Goal: Task Accomplishment & Management: Use online tool/utility

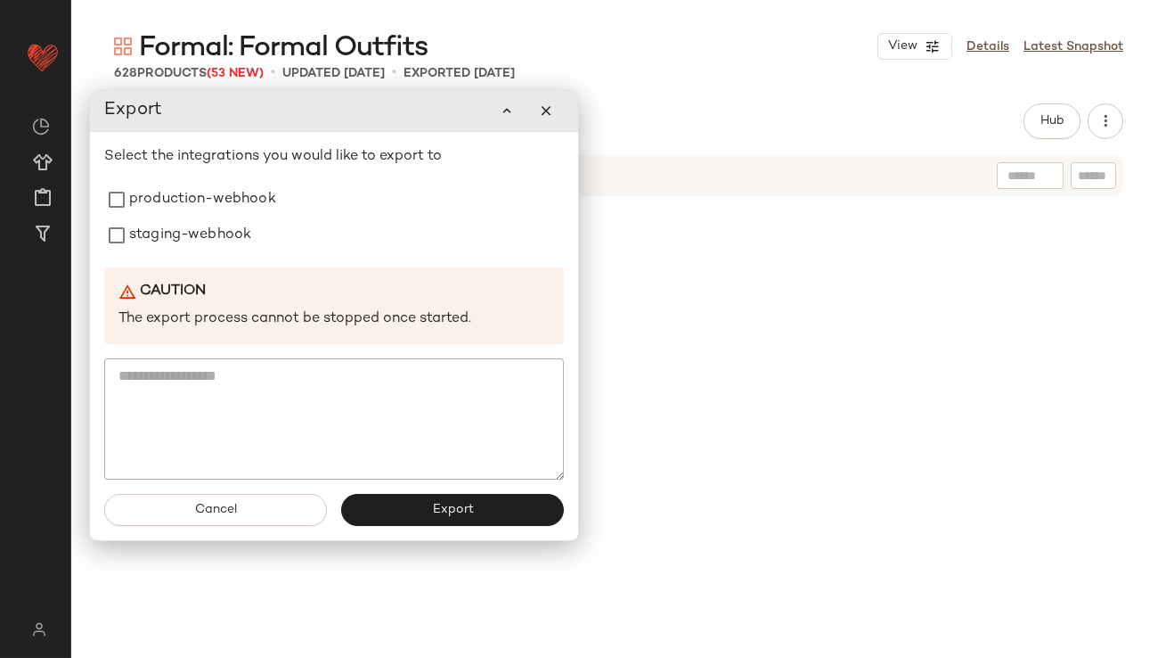
scroll to position [7408, 0]
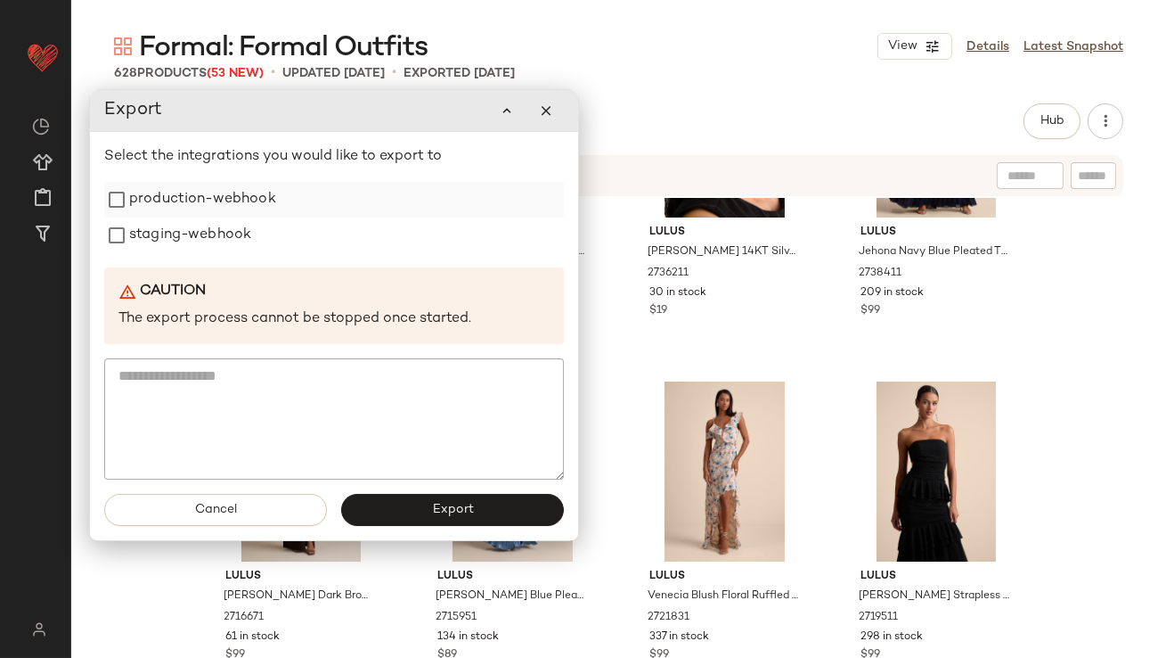
click at [247, 203] on label "production-webhook" at bounding box center [202, 200] width 147 height 36
click at [242, 227] on label "staging-webhook" at bounding box center [190, 235] width 122 height 36
click at [398, 506] on button "Export" at bounding box center [452, 510] width 223 height 32
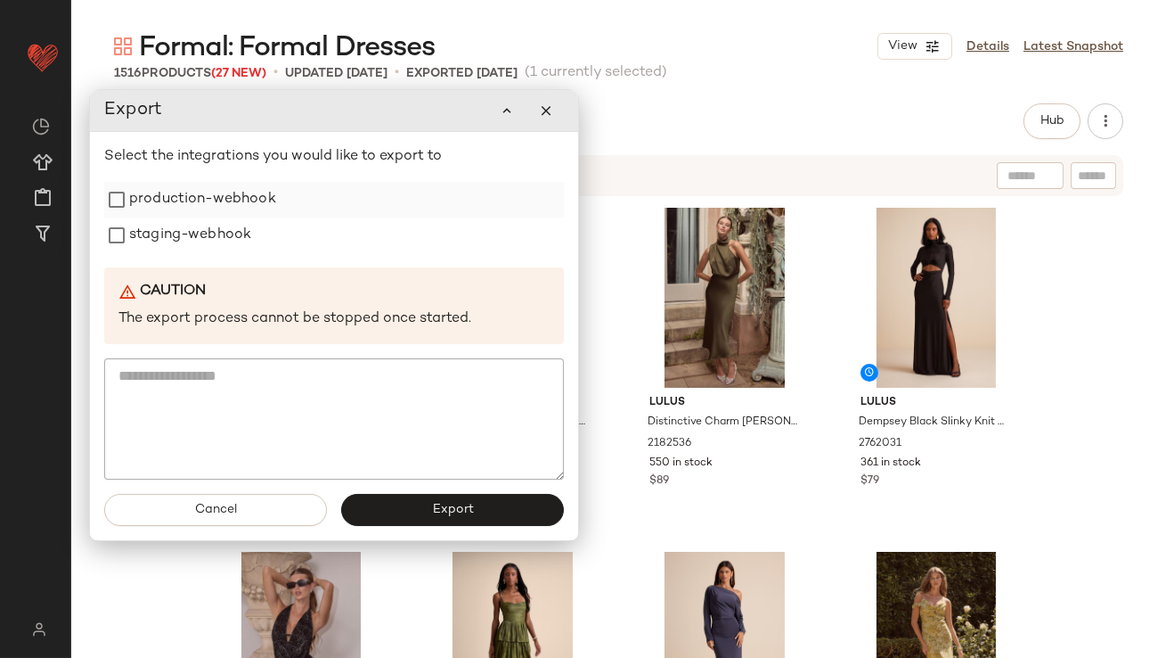
click at [271, 210] on label "production-webhook" at bounding box center [202, 200] width 147 height 36
click at [252, 241] on div "staging-webhook" at bounding box center [334, 235] width 460 height 36
click at [196, 250] on label "staging-webhook" at bounding box center [190, 235] width 122 height 36
click at [373, 492] on div "Cancel Export" at bounding box center [334, 509] width 488 height 61
click at [372, 503] on button "Export" at bounding box center [452, 510] width 223 height 32
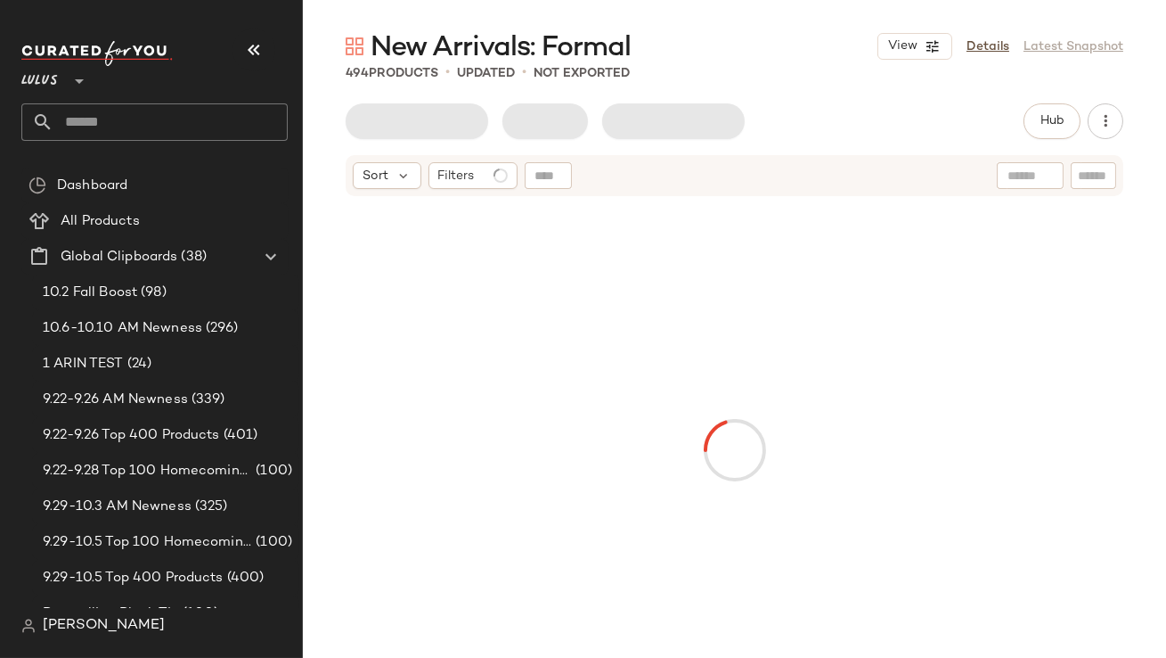
click at [265, 53] on button "button" at bounding box center [254, 50] width 43 height 43
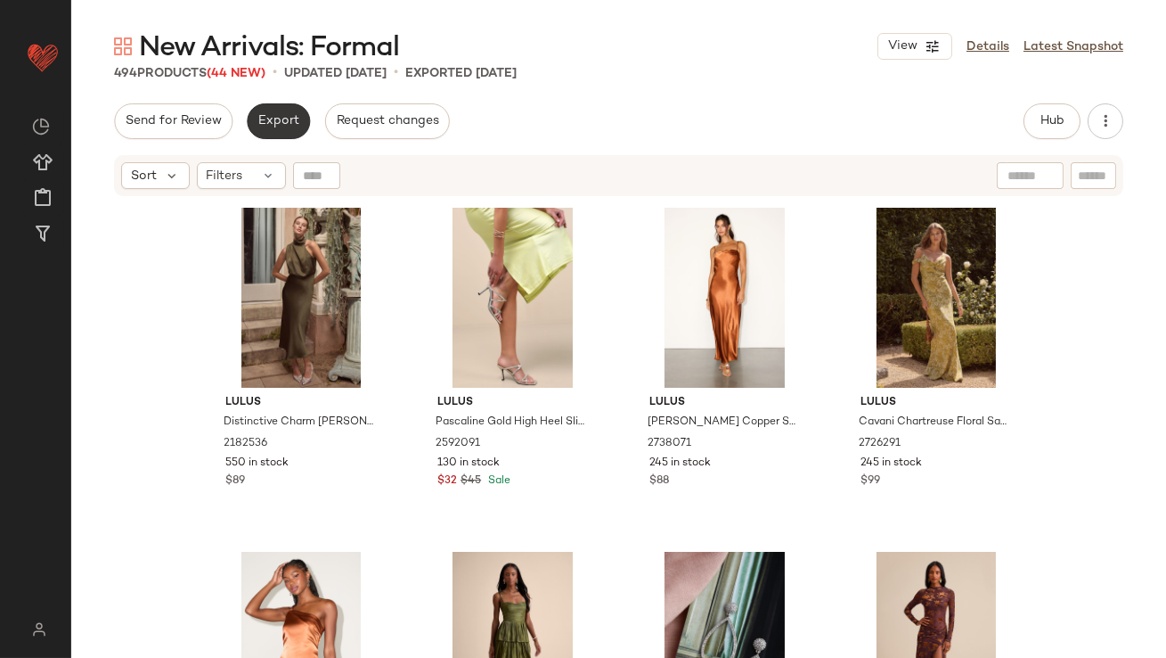
click at [280, 111] on button "Export" at bounding box center [278, 121] width 63 height 36
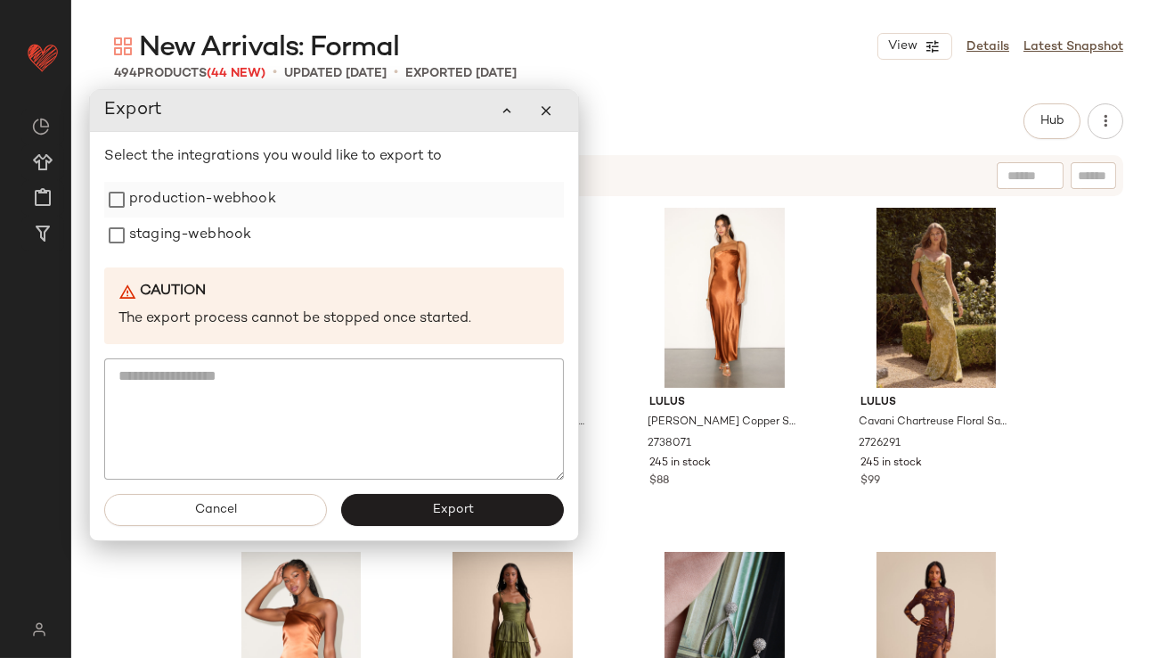
click at [261, 209] on label "production-webhook" at bounding box center [202, 200] width 147 height 36
click at [260, 235] on div "staging-webhook" at bounding box center [334, 235] width 460 height 36
click at [229, 237] on label "staging-webhook" at bounding box center [190, 235] width 122 height 36
click at [357, 504] on button "Export" at bounding box center [452, 510] width 223 height 32
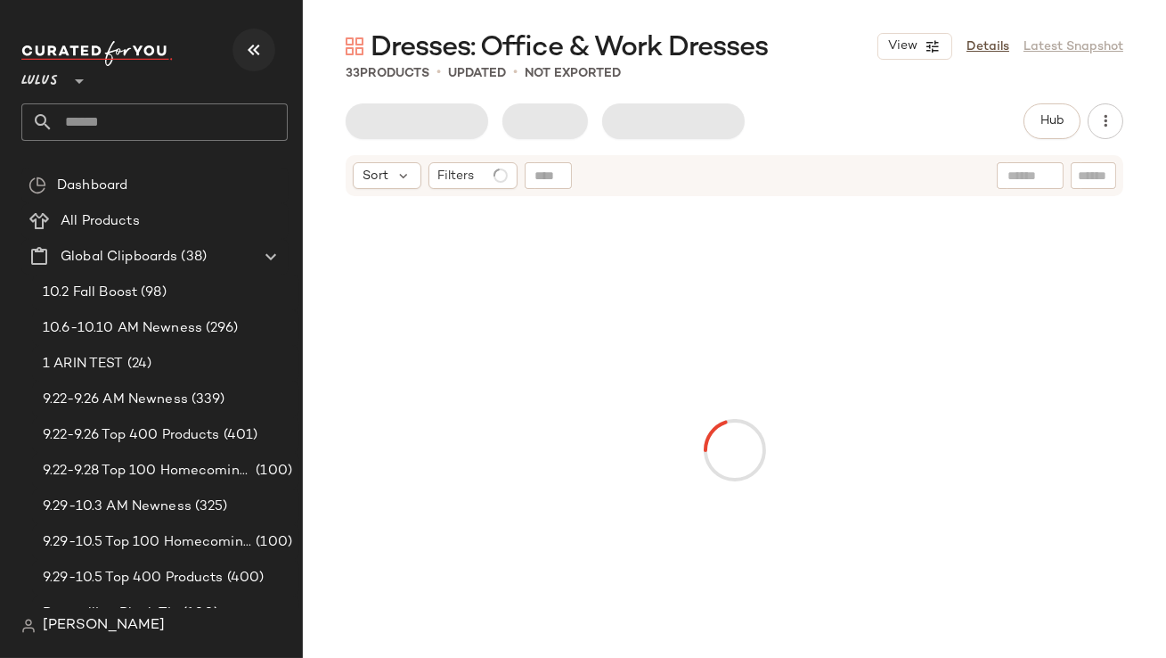
click at [268, 57] on button "button" at bounding box center [254, 50] width 43 height 43
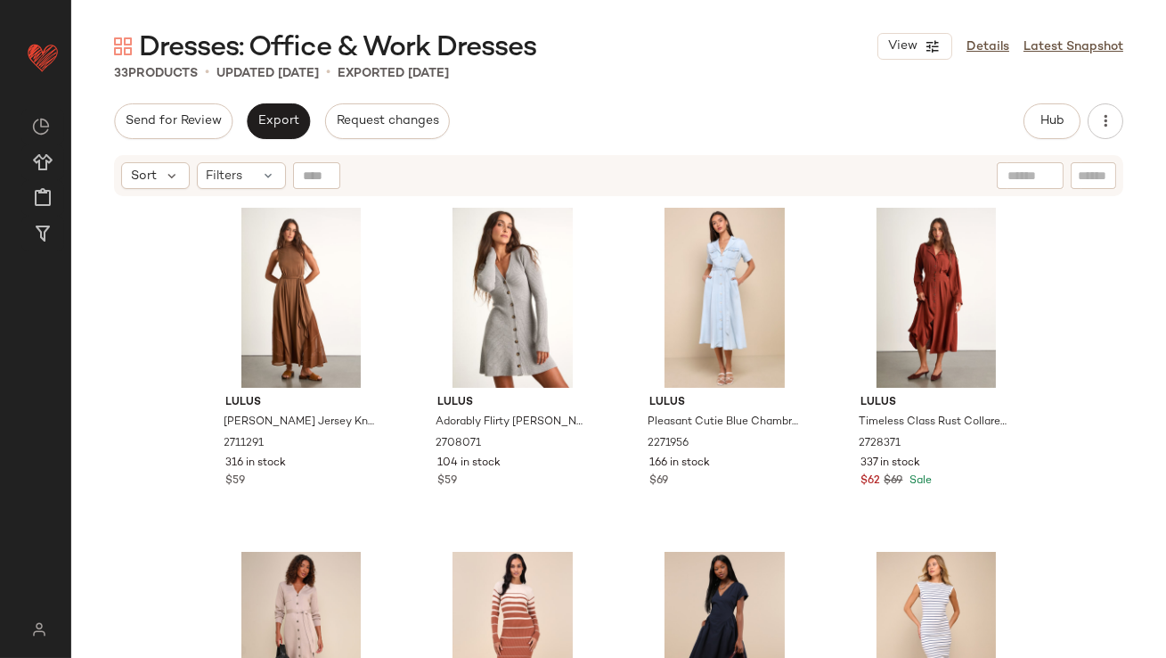
click at [215, 191] on div "Sort Filters" at bounding box center [619, 175] width 1010 height 41
click at [217, 179] on span "Filters" at bounding box center [225, 176] width 37 height 19
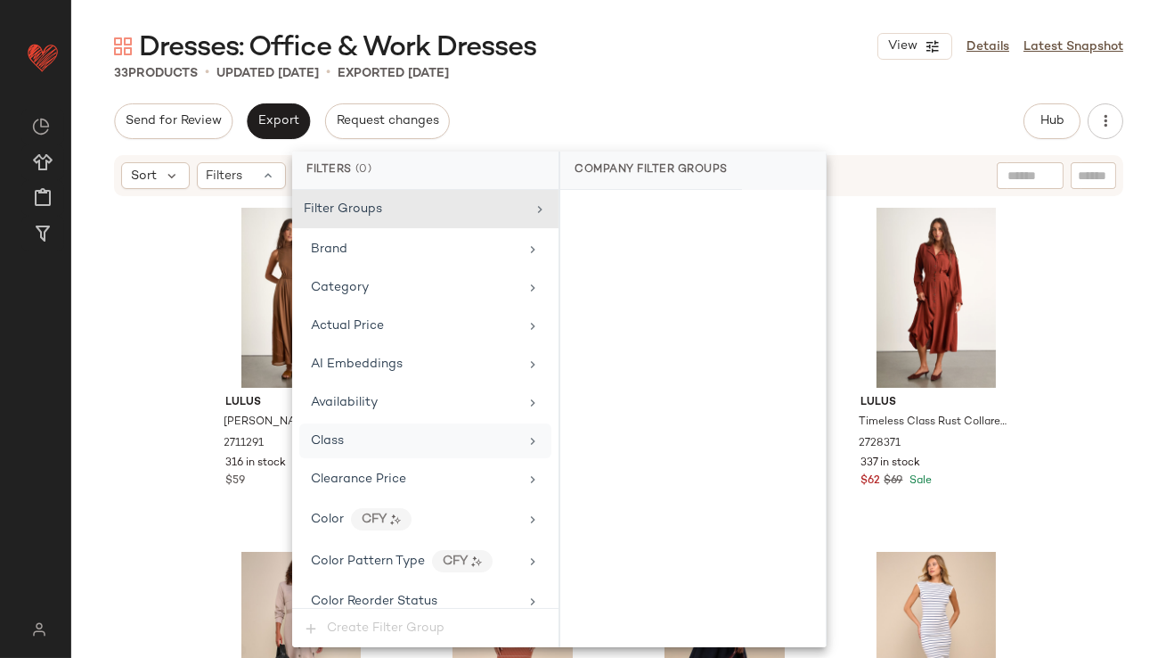
scroll to position [1286, 0]
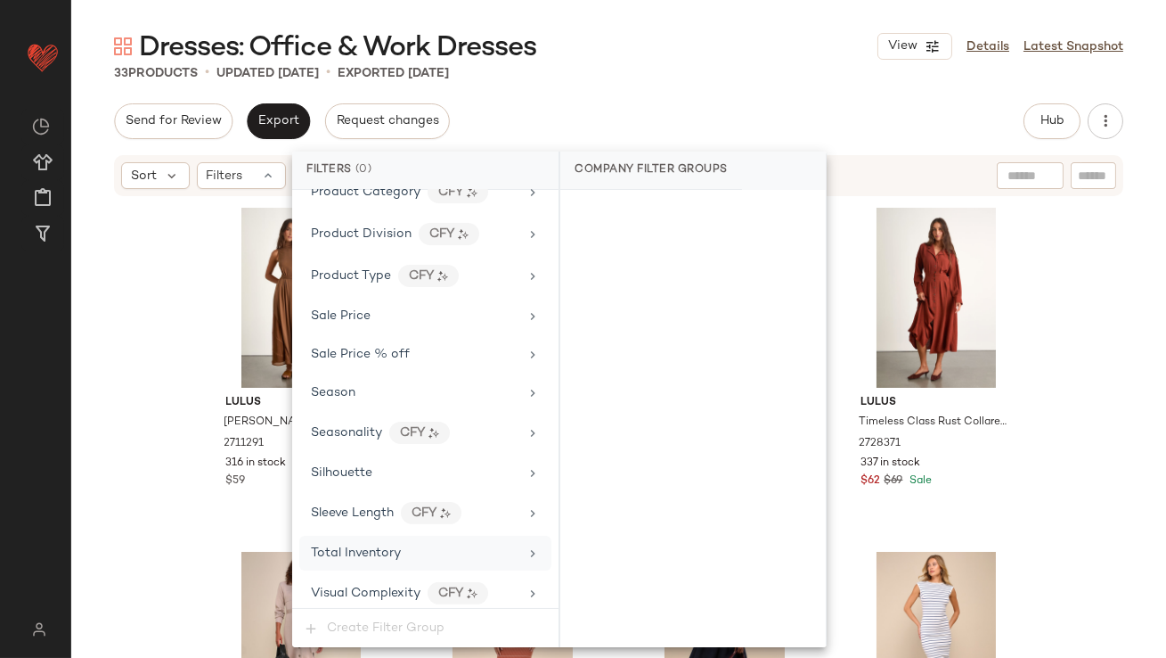
click at [318, 561] on div "Total Inventory" at bounding box center [425, 553] width 252 height 35
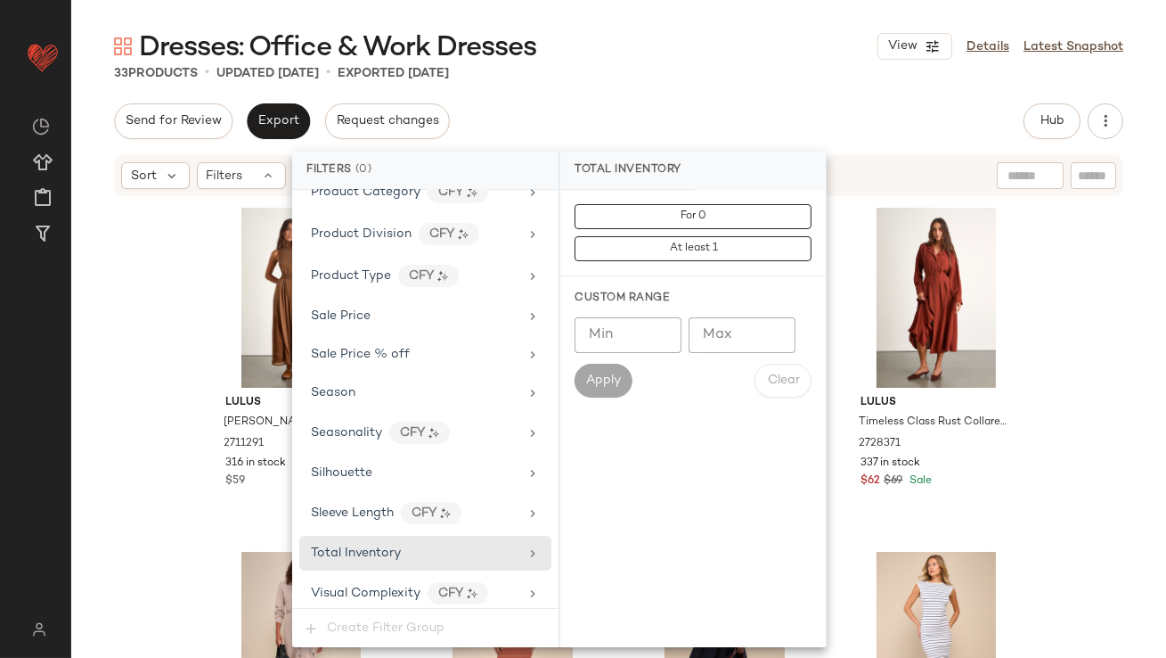
click at [724, 323] on input "Max" at bounding box center [742, 335] width 107 height 36
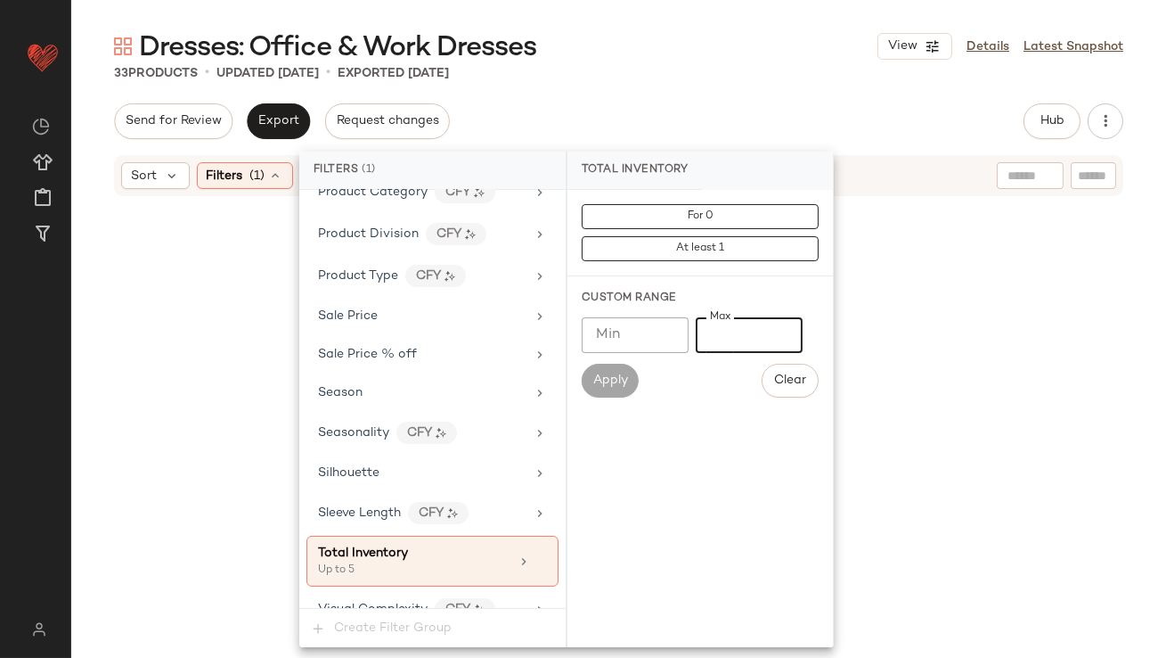
click at [707, 329] on input "*" at bounding box center [749, 335] width 107 height 36
type input "**"
click at [747, 98] on div "Dresses: Office & Work Dresses View Details Latest Snapshot 0 / 33 Products • u…" at bounding box center [618, 343] width 1095 height 629
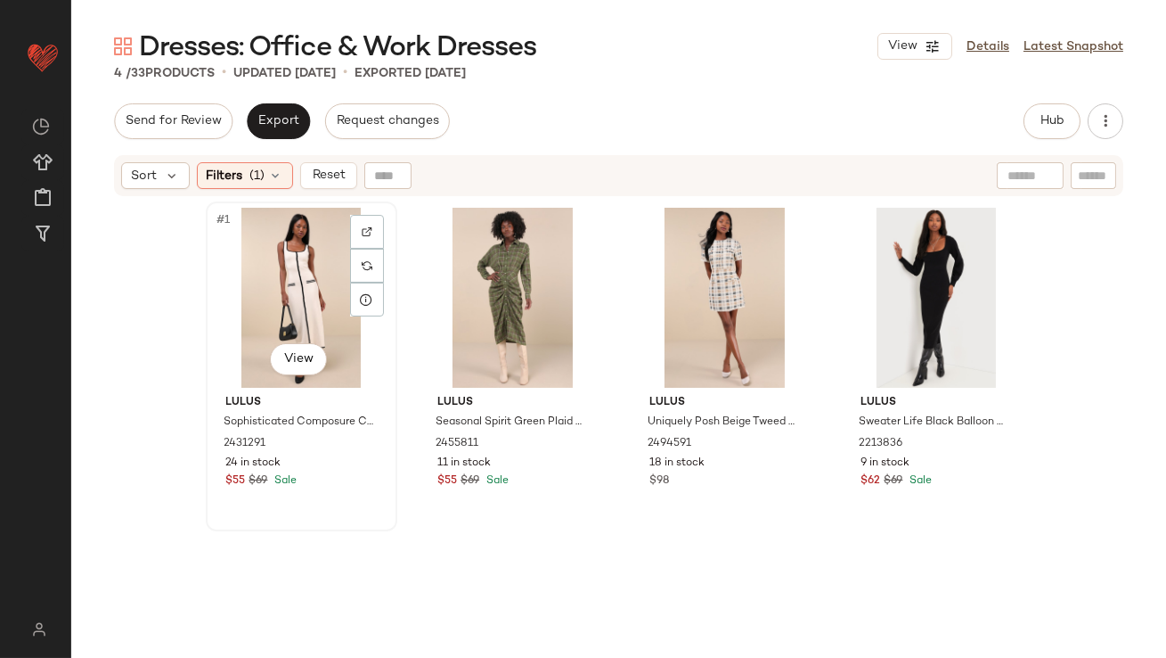
click at [258, 311] on div "#1 View" at bounding box center [301, 298] width 179 height 180
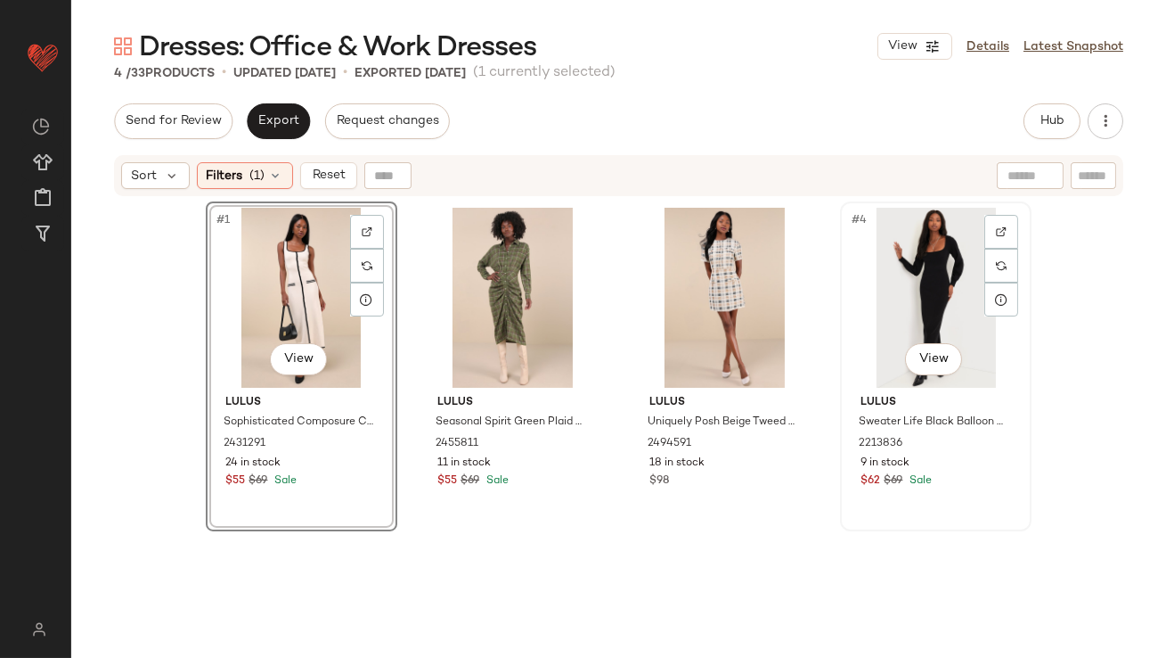
click at [931, 255] on div "#4 View" at bounding box center [936, 298] width 179 height 180
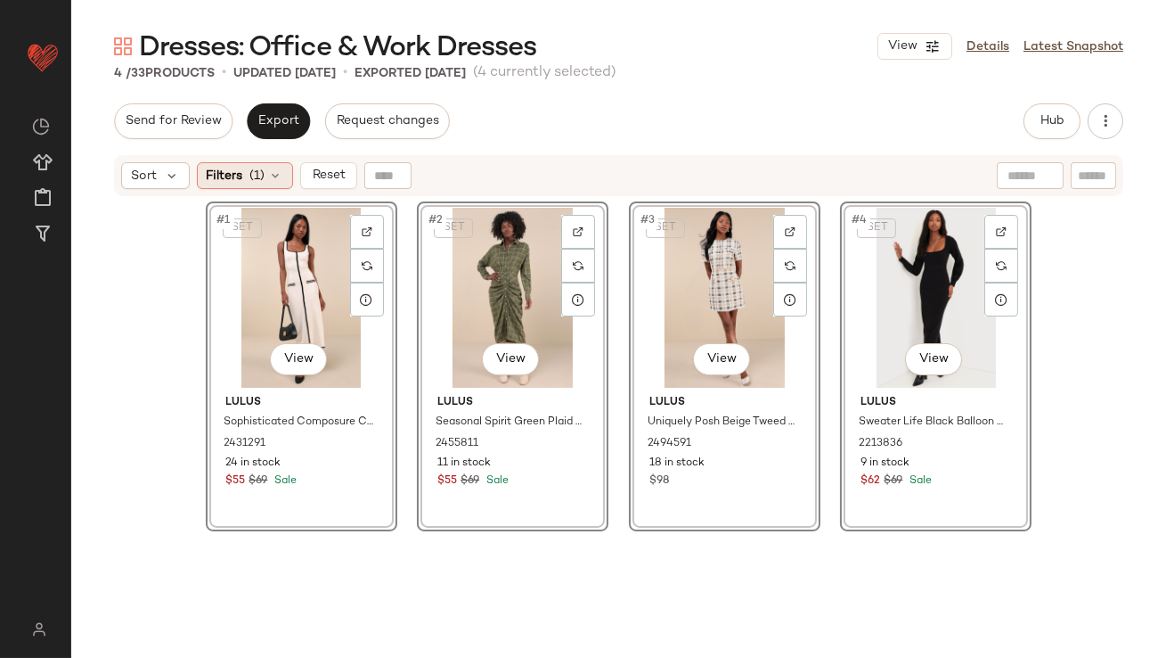
click at [241, 174] on span "Filters" at bounding box center [225, 176] width 37 height 19
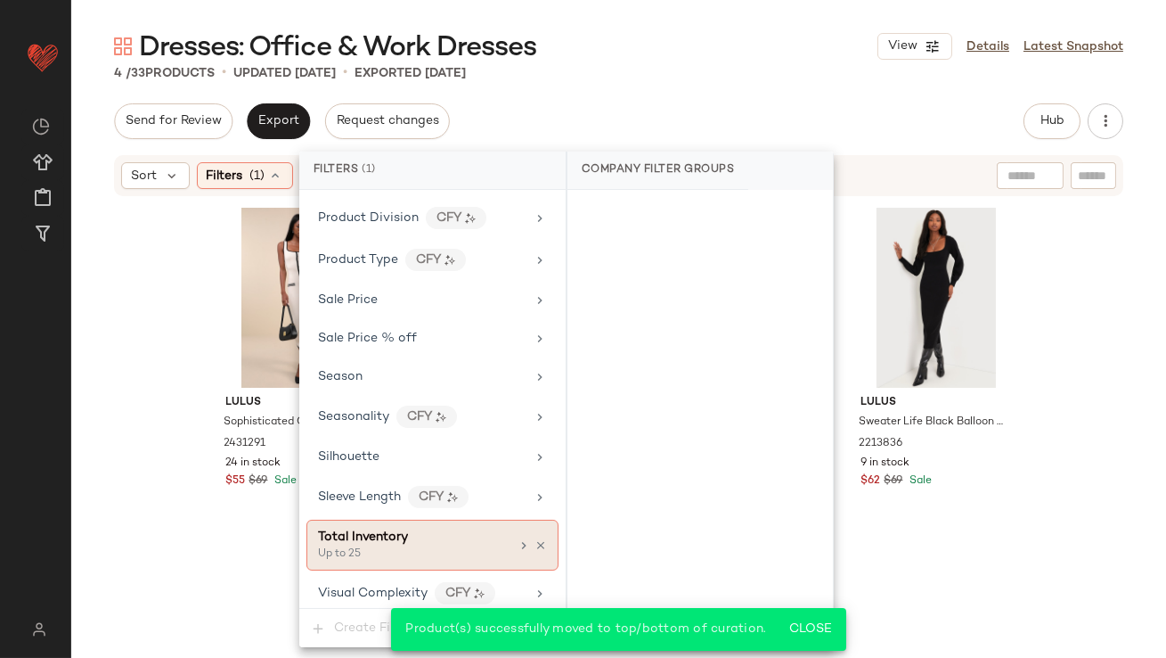
click at [536, 539] on icon at bounding box center [541, 545] width 12 height 12
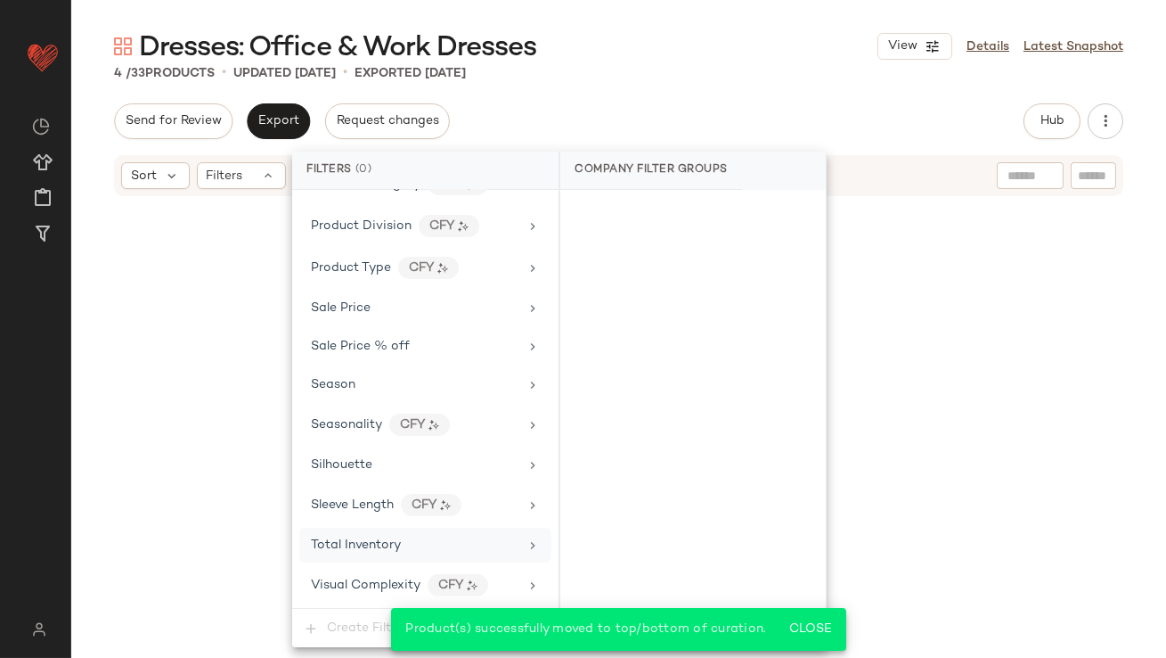
scroll to position [1286, 0]
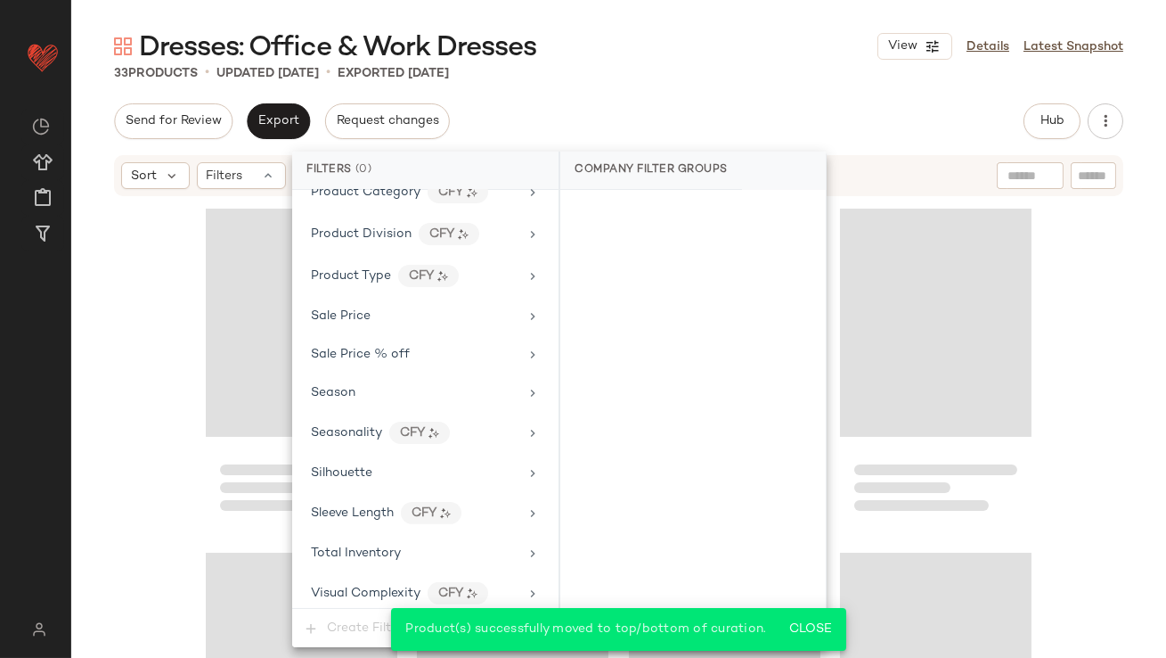
click at [731, 77] on div "33 Products • updated Oct 10th • Exported Oct 8th" at bounding box center [618, 73] width 1095 height 18
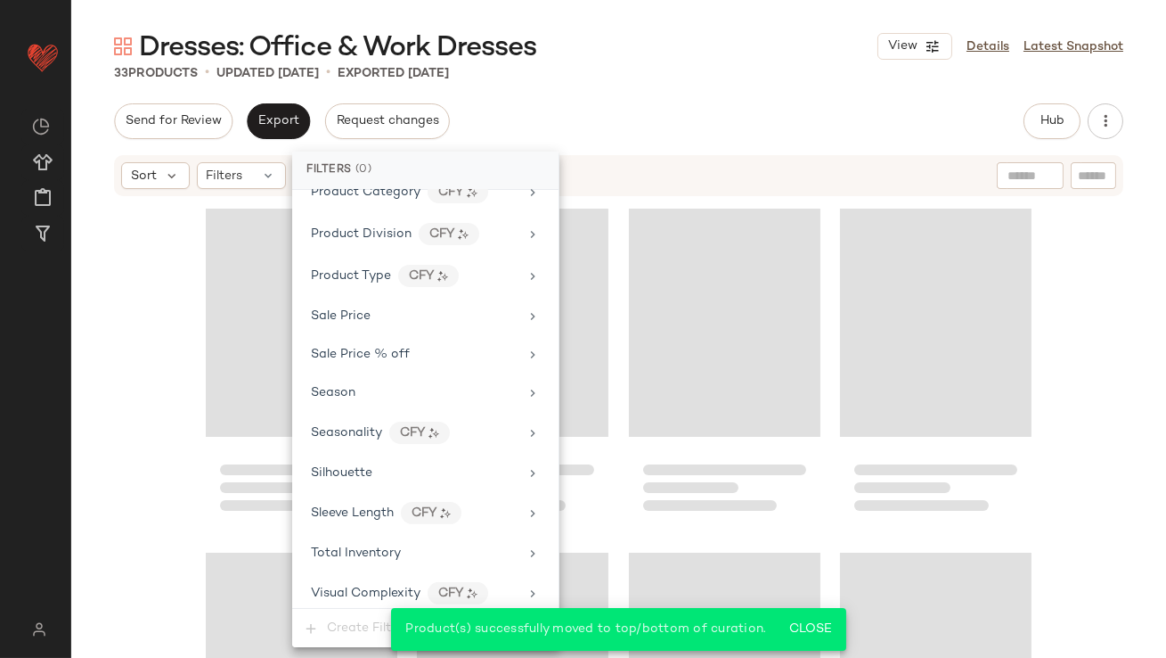
scroll to position [2594, 0]
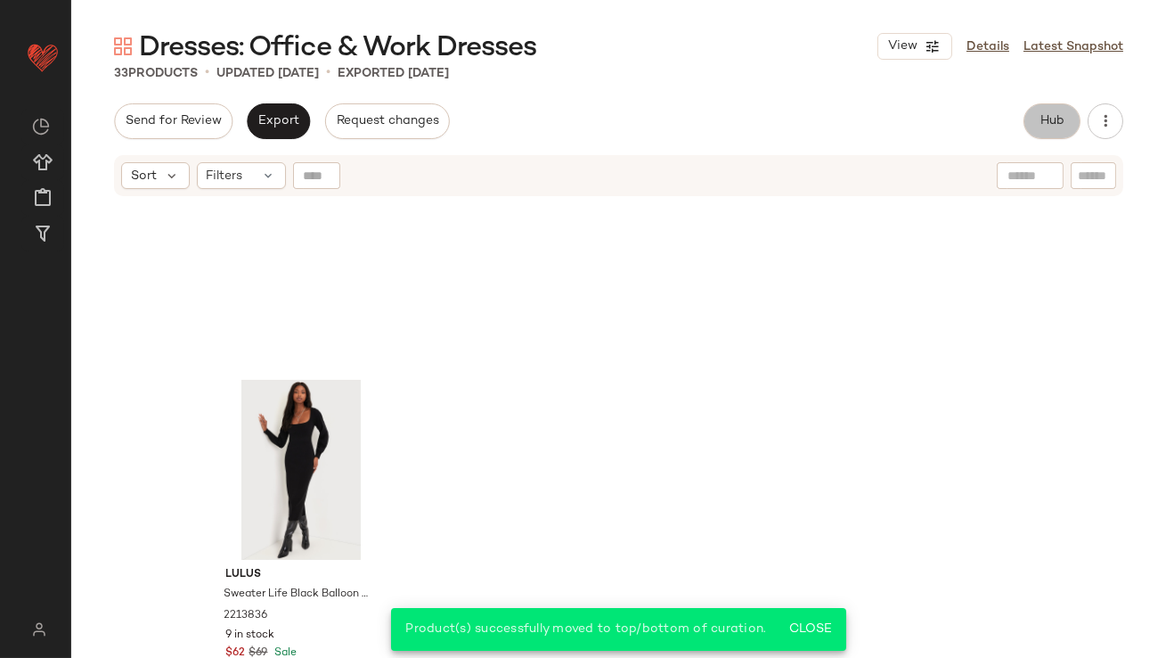
click at [1045, 103] on button "Hub" at bounding box center [1052, 121] width 57 height 36
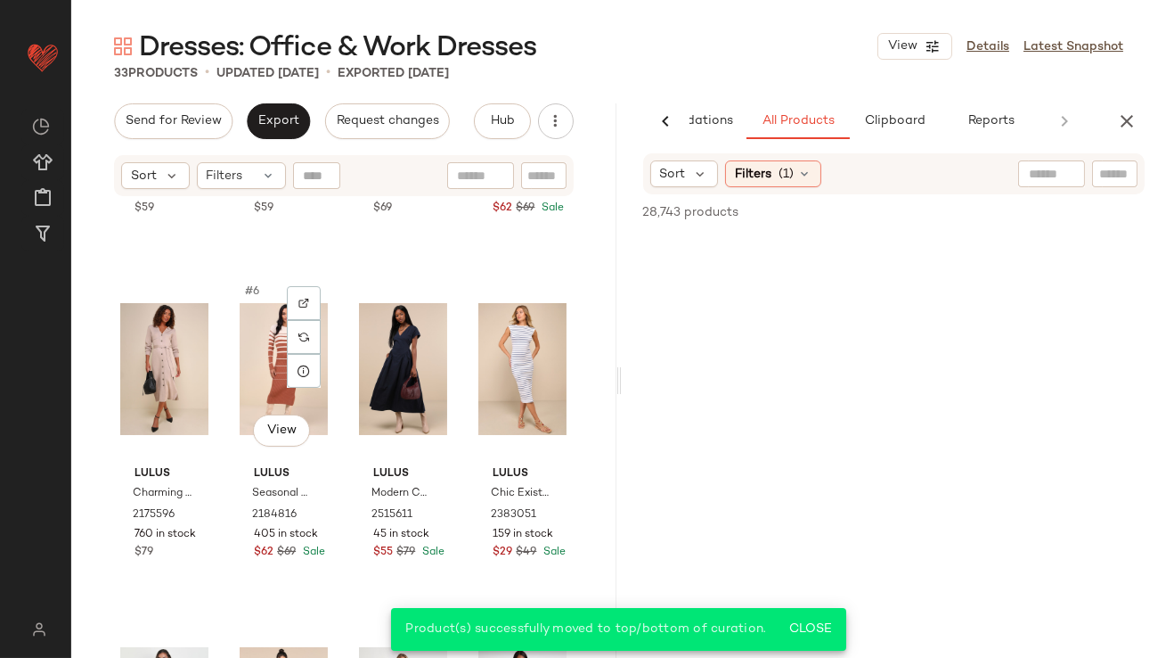
scroll to position [0, 0]
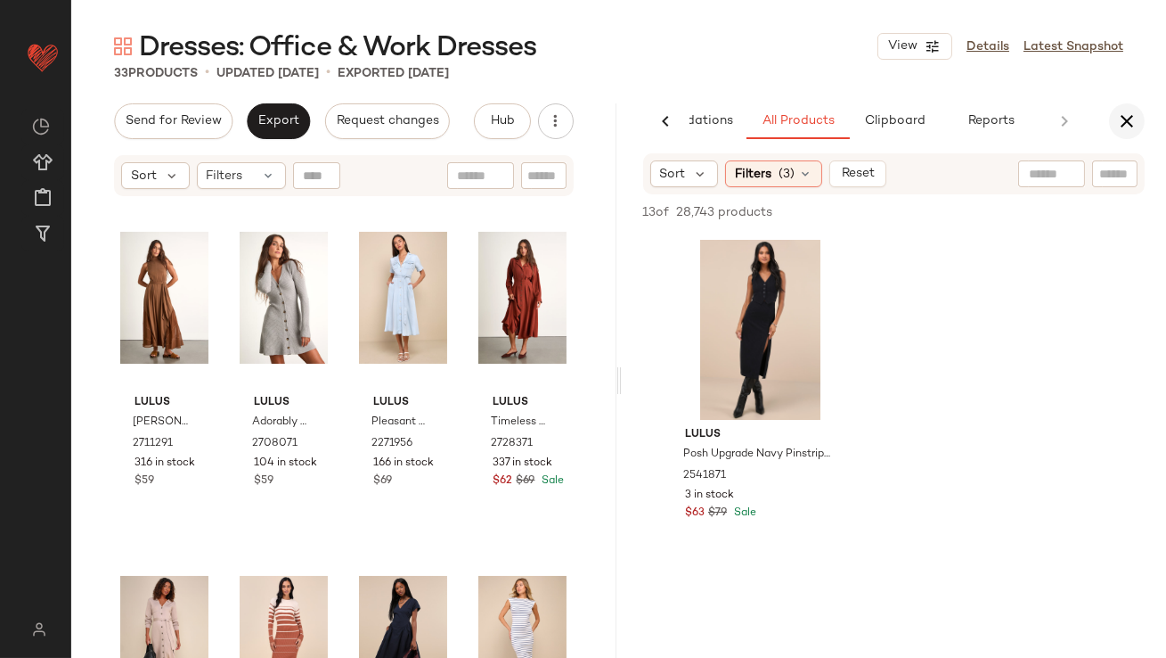
click at [1134, 117] on icon "button" at bounding box center [1127, 120] width 21 height 21
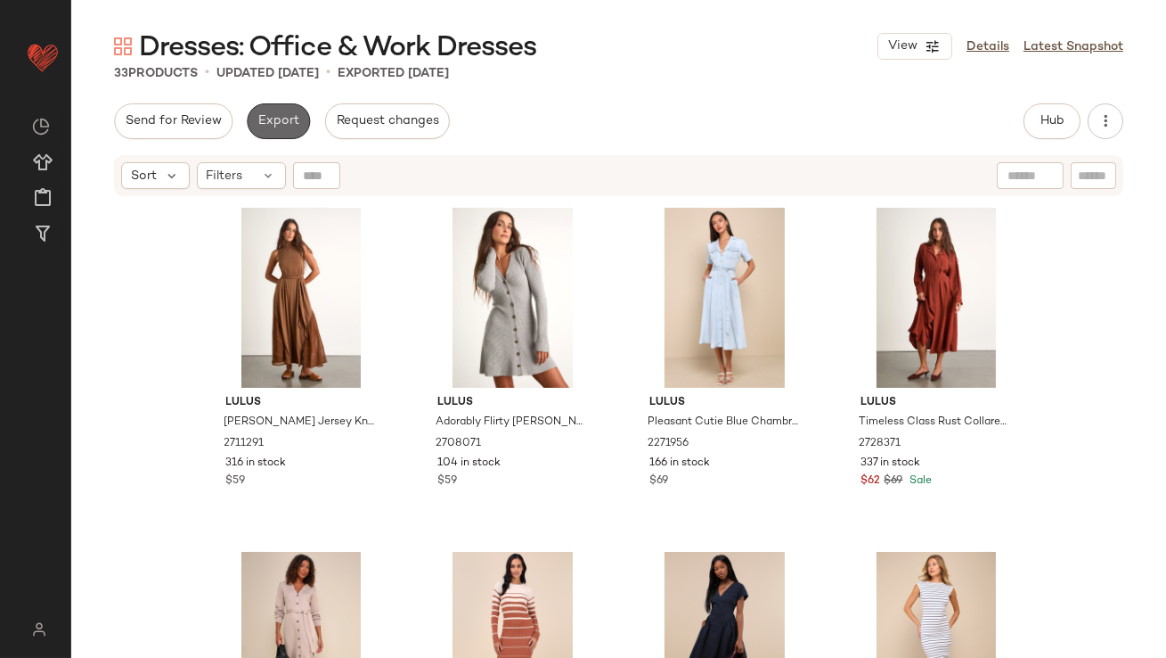
click at [282, 120] on span "Export" at bounding box center [279, 121] width 42 height 14
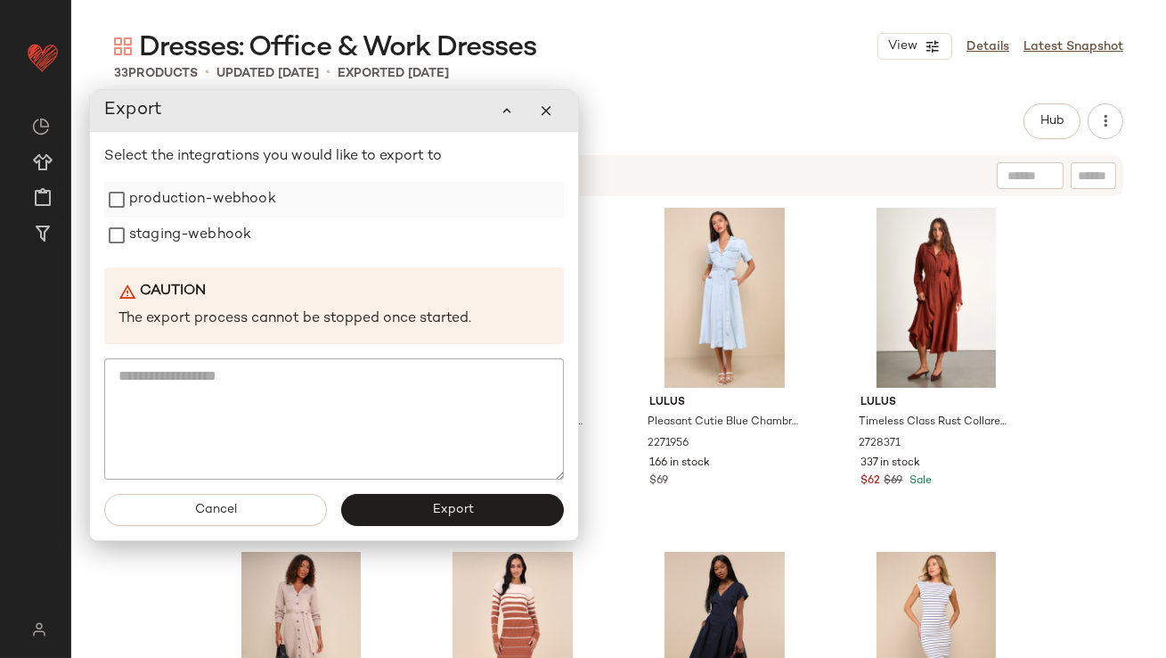
click at [244, 197] on label "production-webhook" at bounding box center [202, 200] width 147 height 36
click at [232, 226] on label "staging-webhook" at bounding box center [190, 235] width 122 height 36
click at [366, 515] on button "Export" at bounding box center [452, 510] width 223 height 32
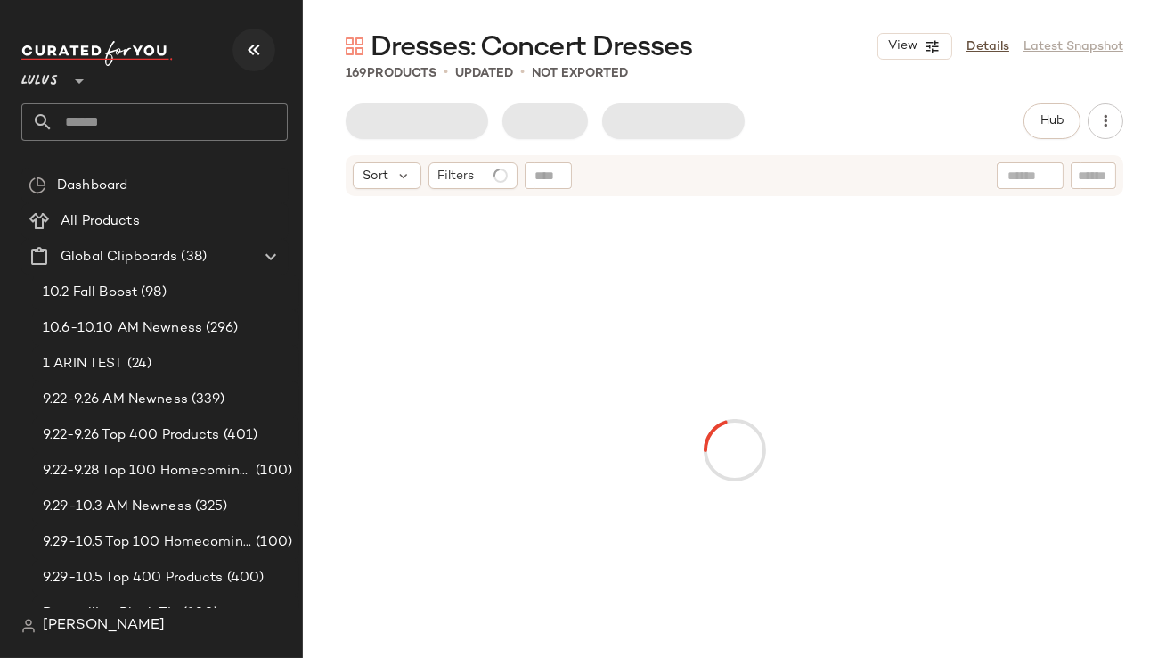
click at [266, 40] on button "button" at bounding box center [254, 50] width 43 height 43
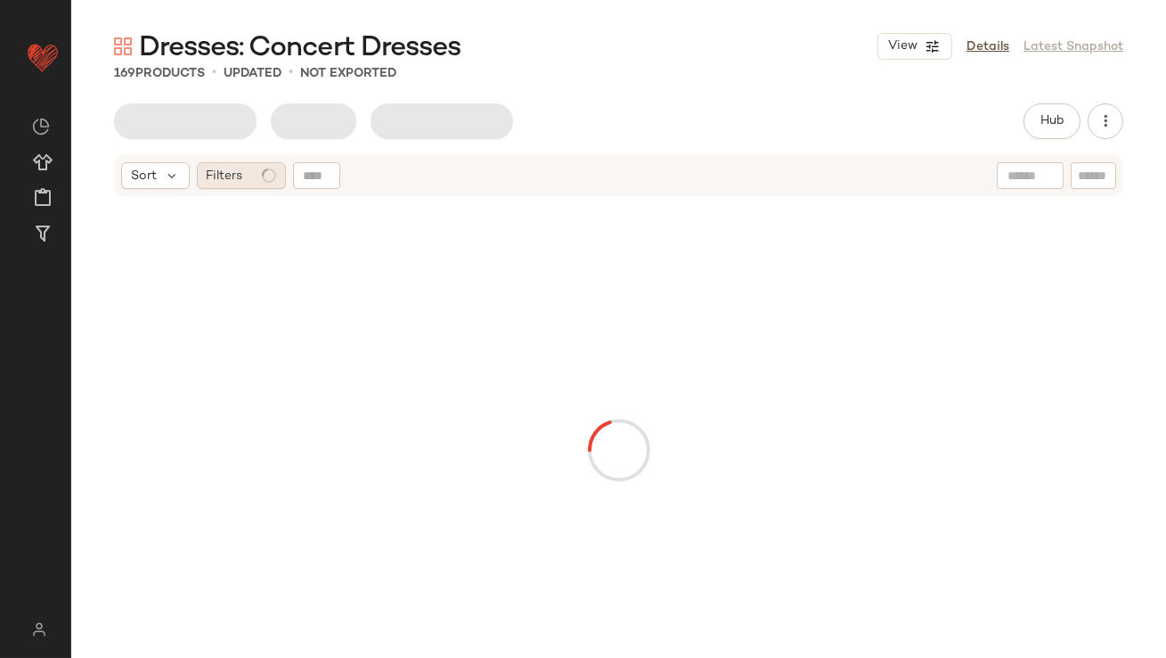
click at [238, 175] on span "Filters" at bounding box center [225, 176] width 37 height 19
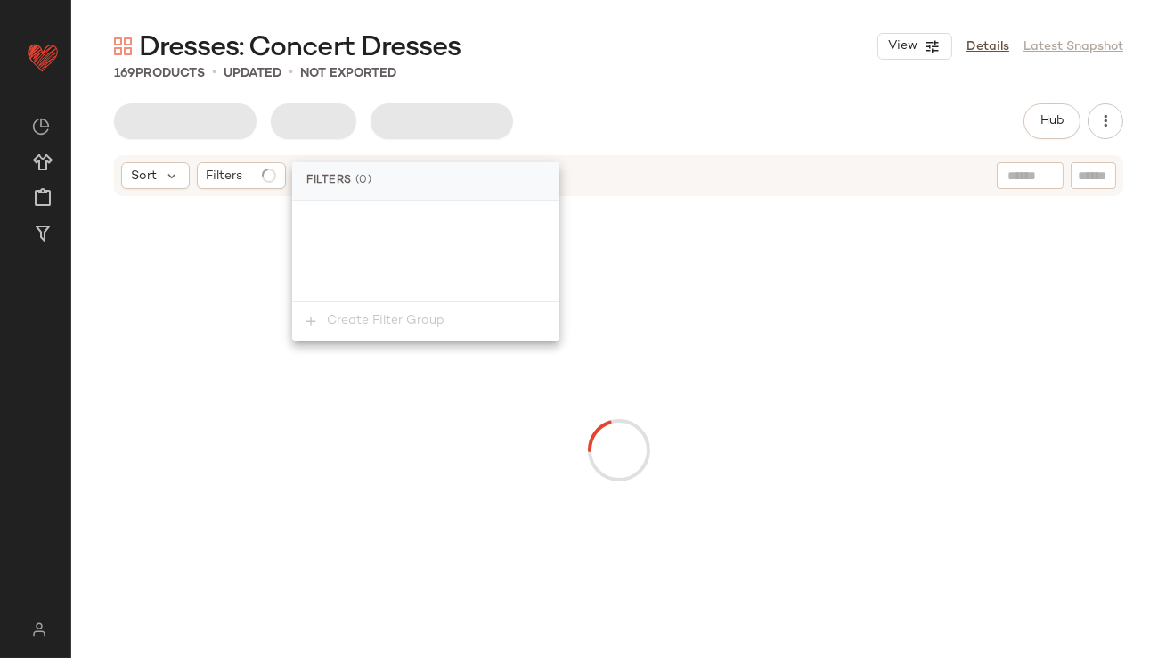
click at [250, 346] on div at bounding box center [619, 449] width 1062 height 497
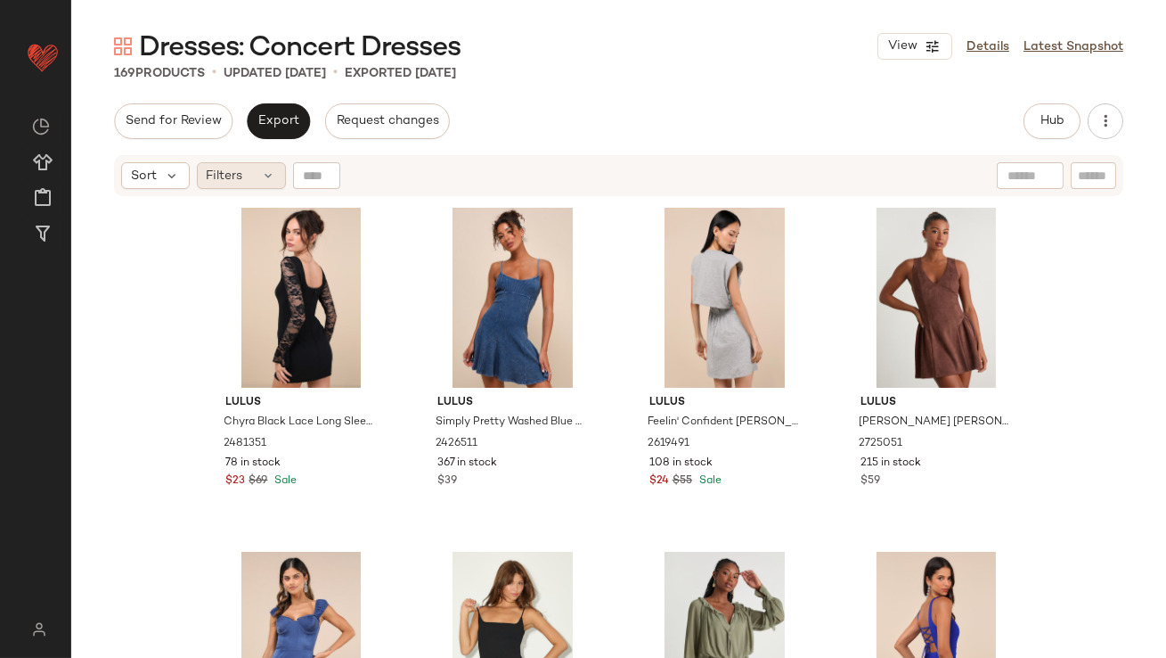
click at [263, 173] on icon at bounding box center [269, 175] width 14 height 14
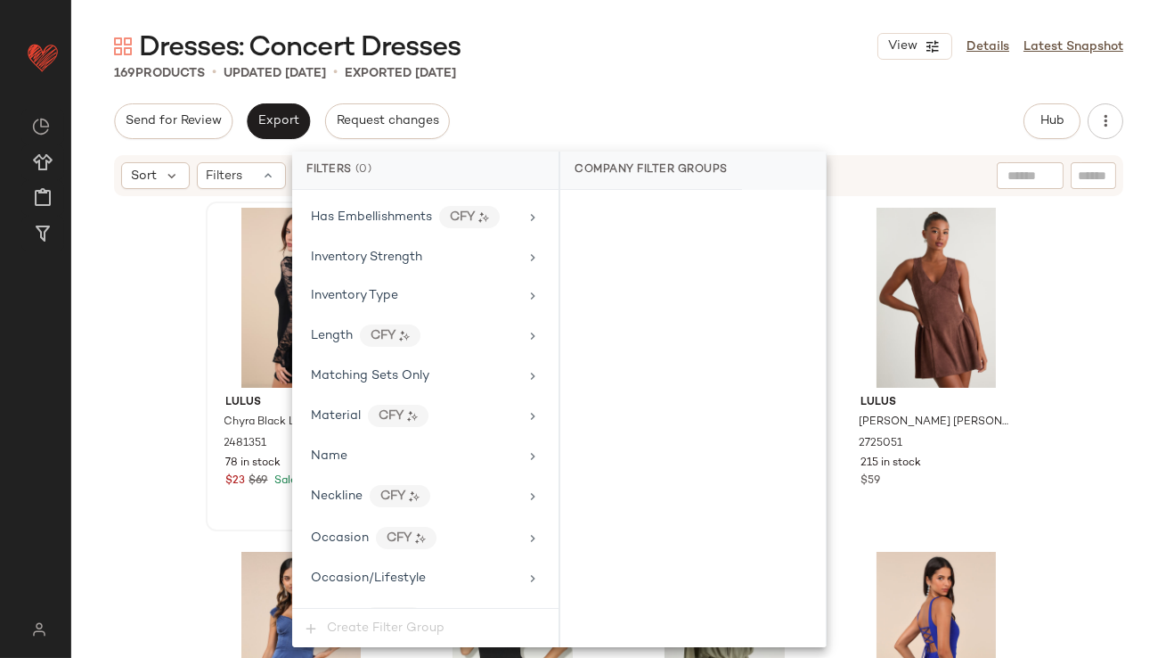
scroll to position [1323, 0]
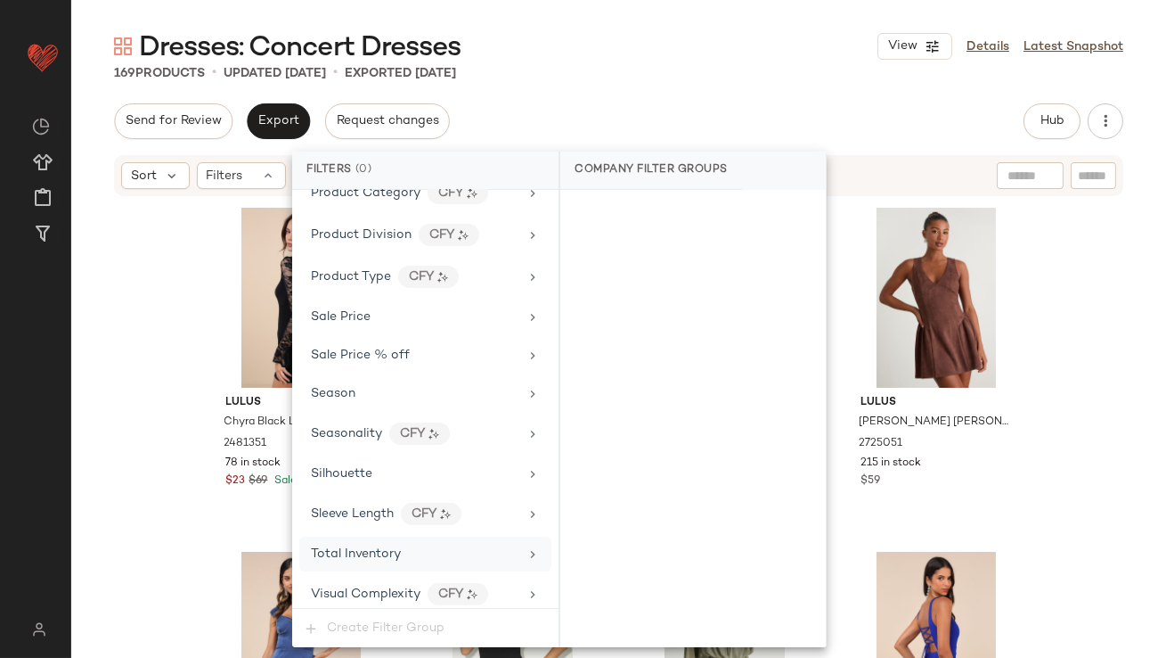
click at [333, 547] on span "Total Inventory" at bounding box center [356, 553] width 90 height 13
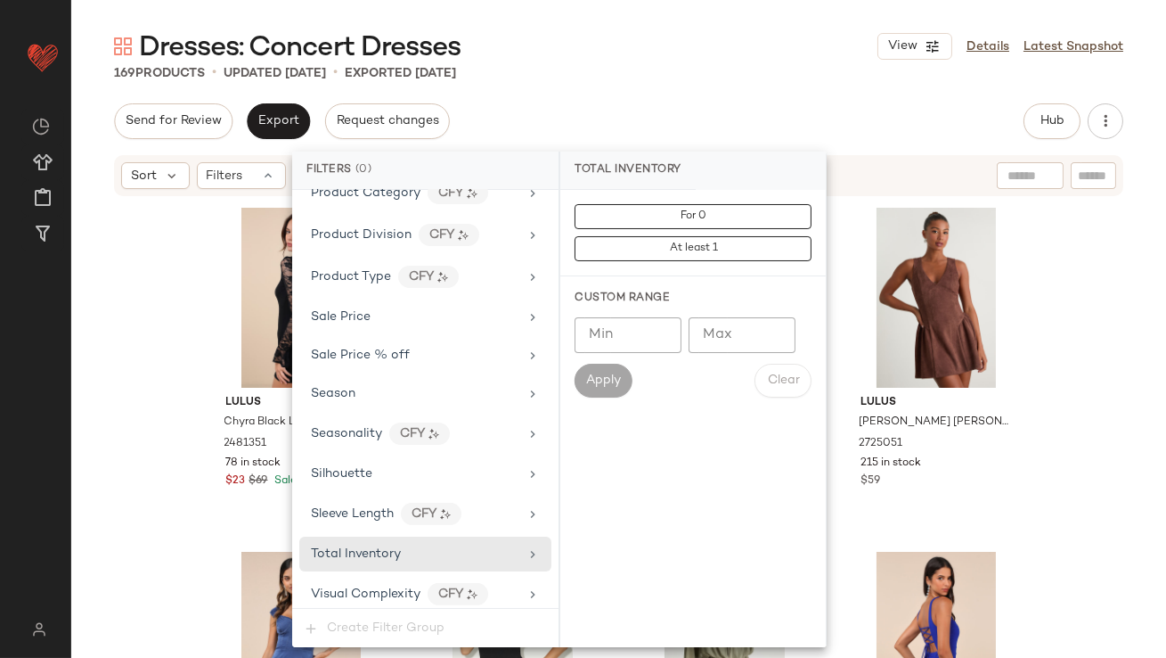
click at [713, 317] on input "Max" at bounding box center [742, 335] width 107 height 36
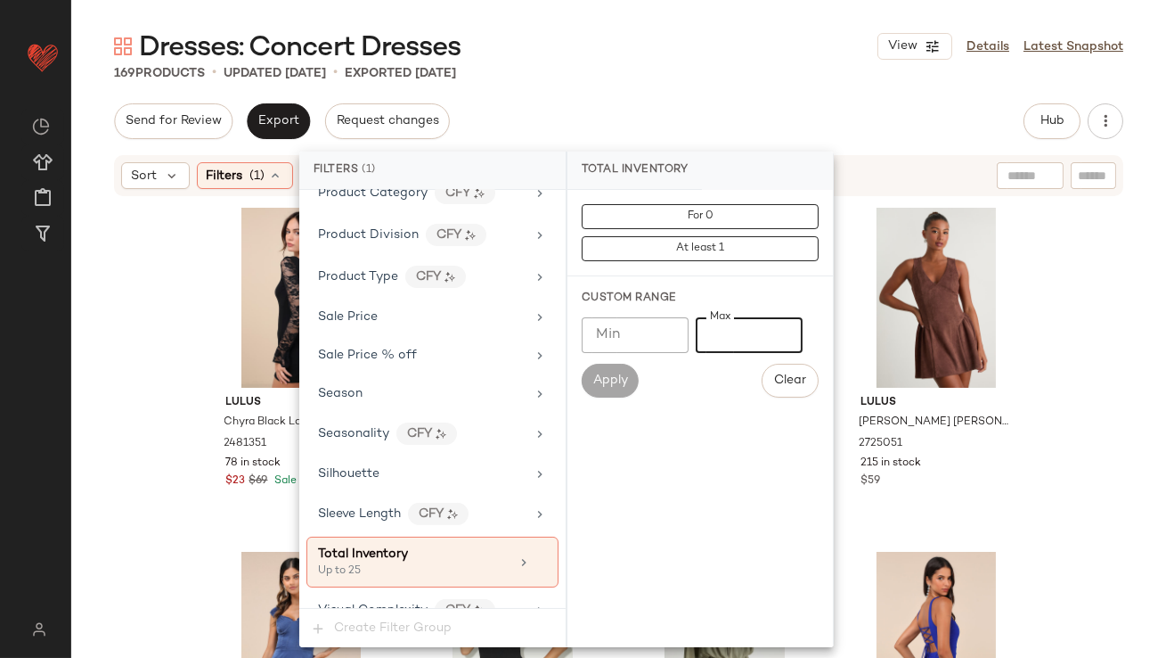
type input "**"
click at [689, 75] on div "169 Products • updated Oct 8th • Exported Oct 8th" at bounding box center [618, 73] width 1095 height 18
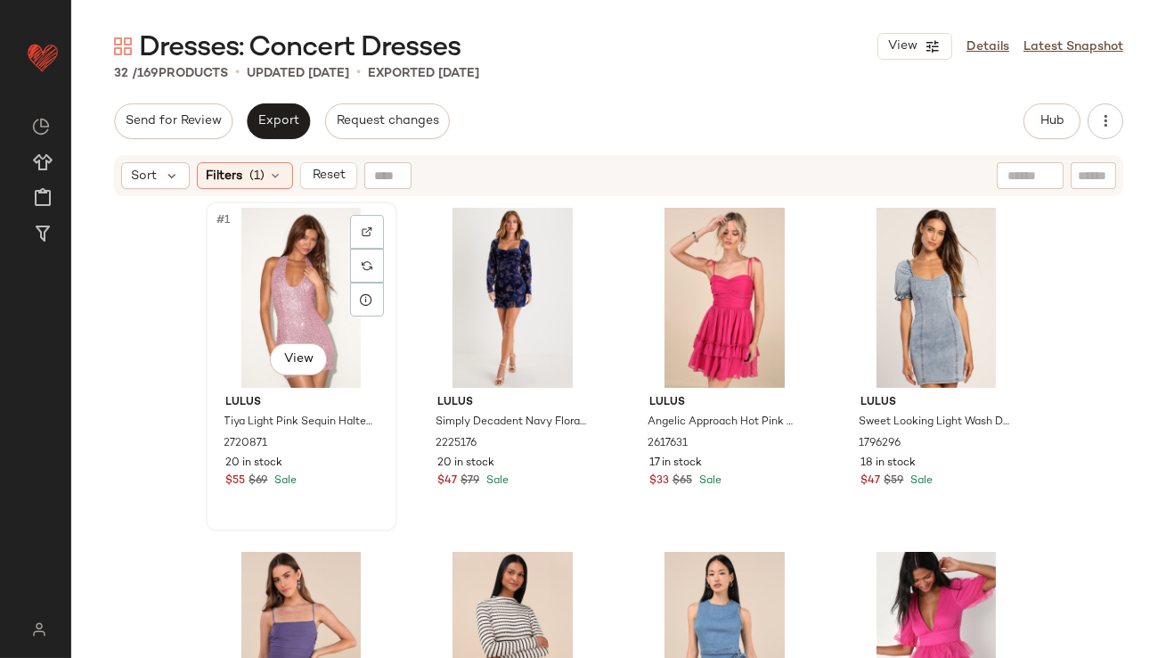
click at [289, 254] on div "#1 View" at bounding box center [301, 298] width 179 height 180
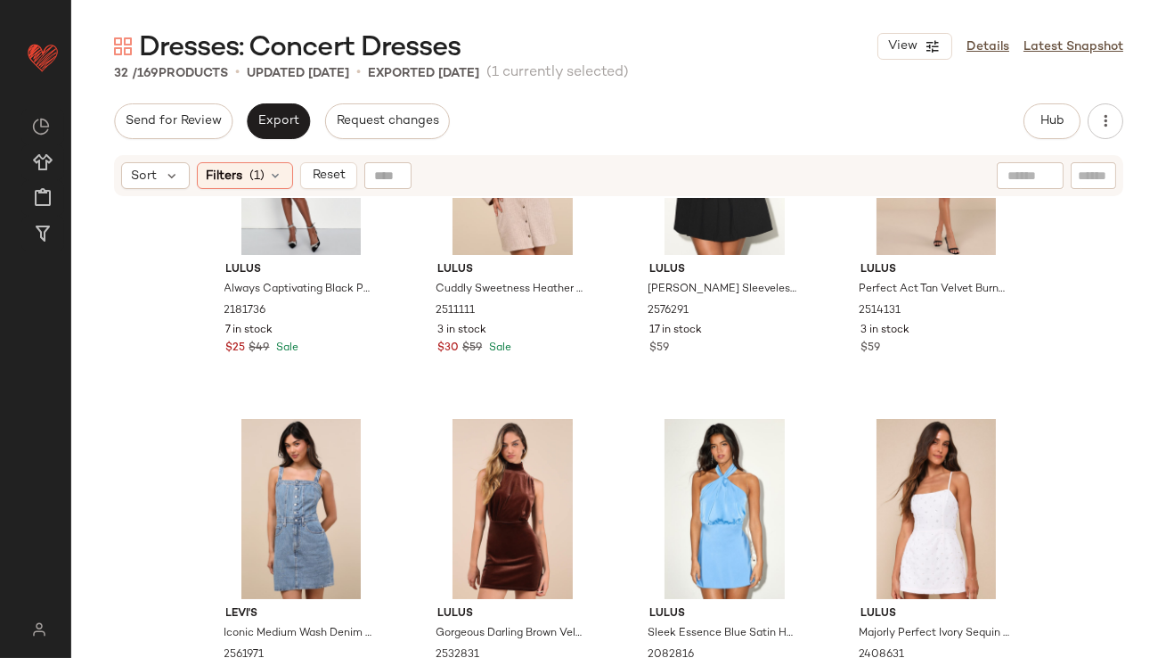
scroll to position [2250, 0]
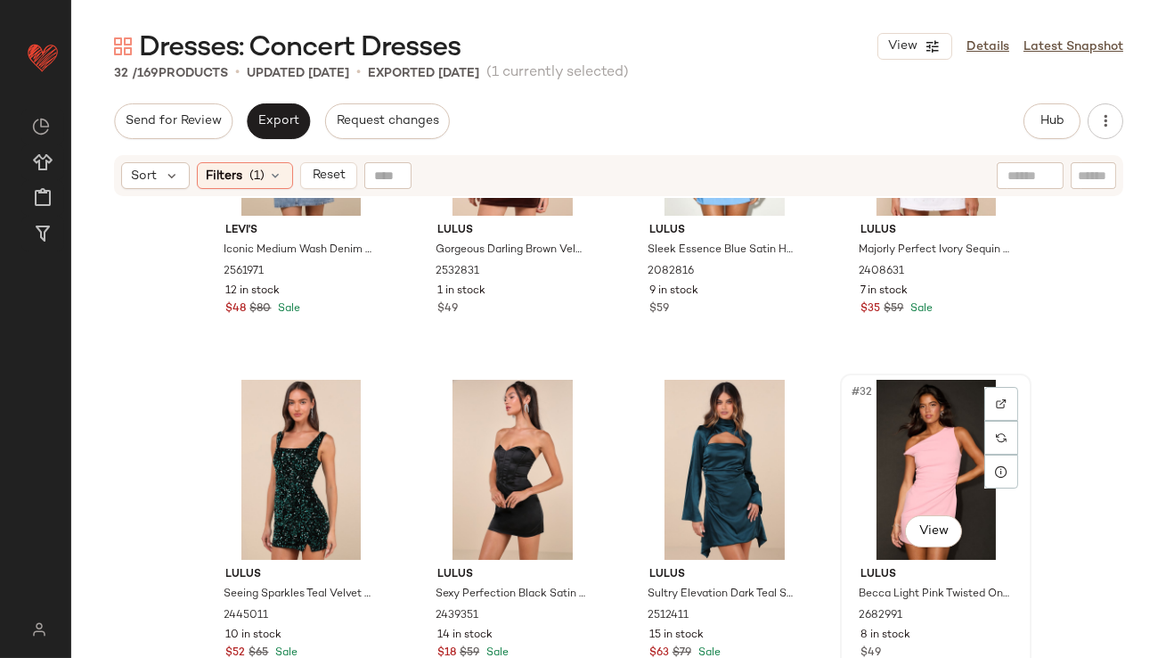
click at [896, 414] on div "#32 View" at bounding box center [936, 470] width 179 height 180
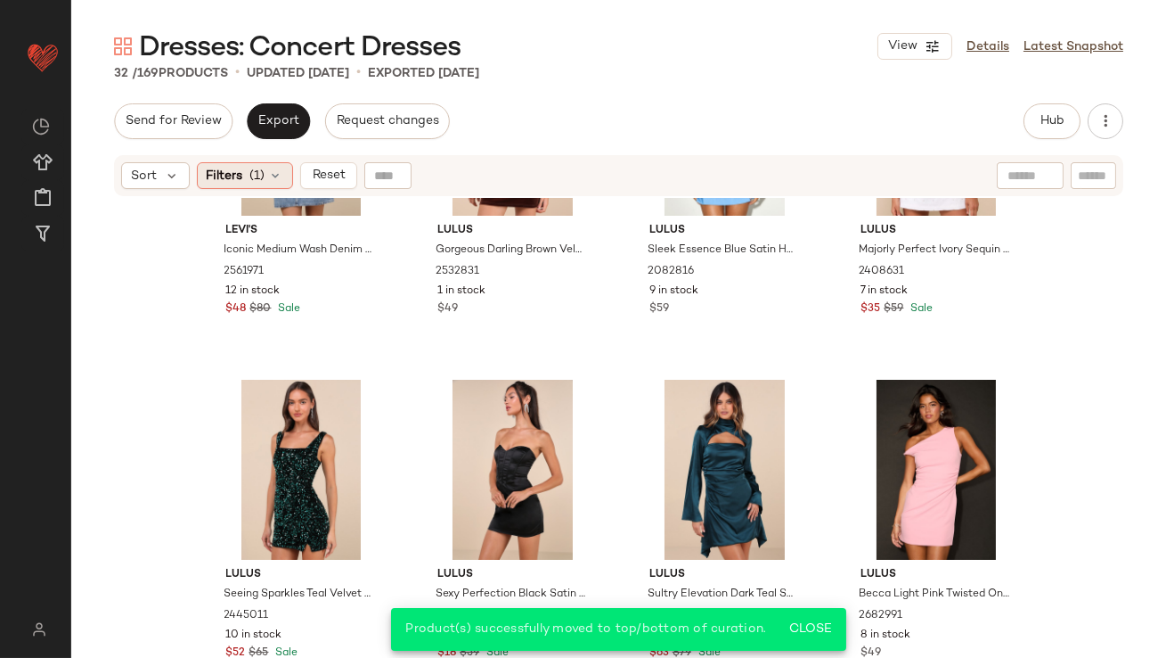
click at [266, 169] on div "Filters (1)" at bounding box center [245, 175] width 96 height 27
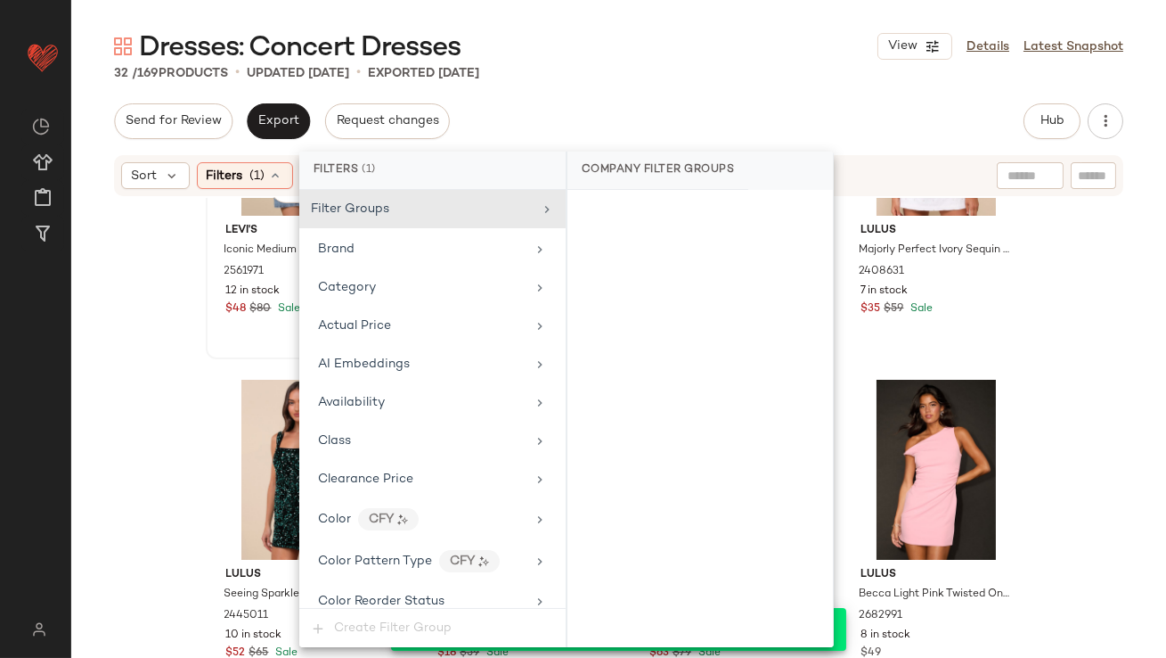
scroll to position [1340, 0]
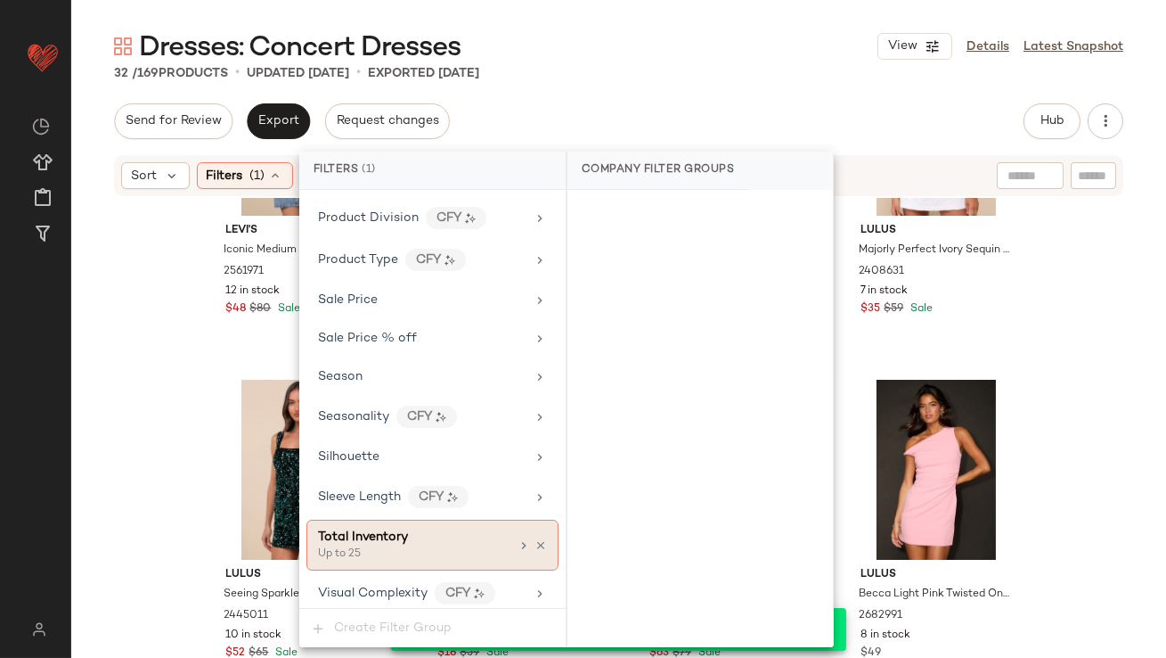
click at [535, 539] on icon at bounding box center [541, 545] width 12 height 12
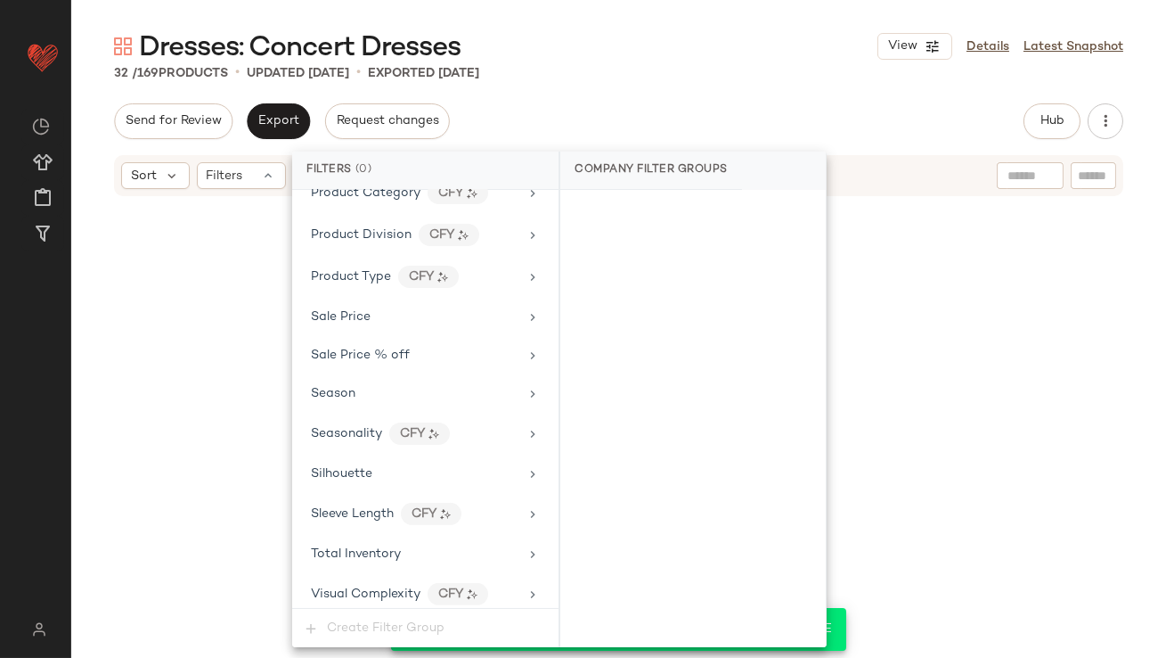
click at [738, 71] on div "32 / 169 Products • updated Oct 10th • Exported Oct 8th" at bounding box center [618, 73] width 1095 height 18
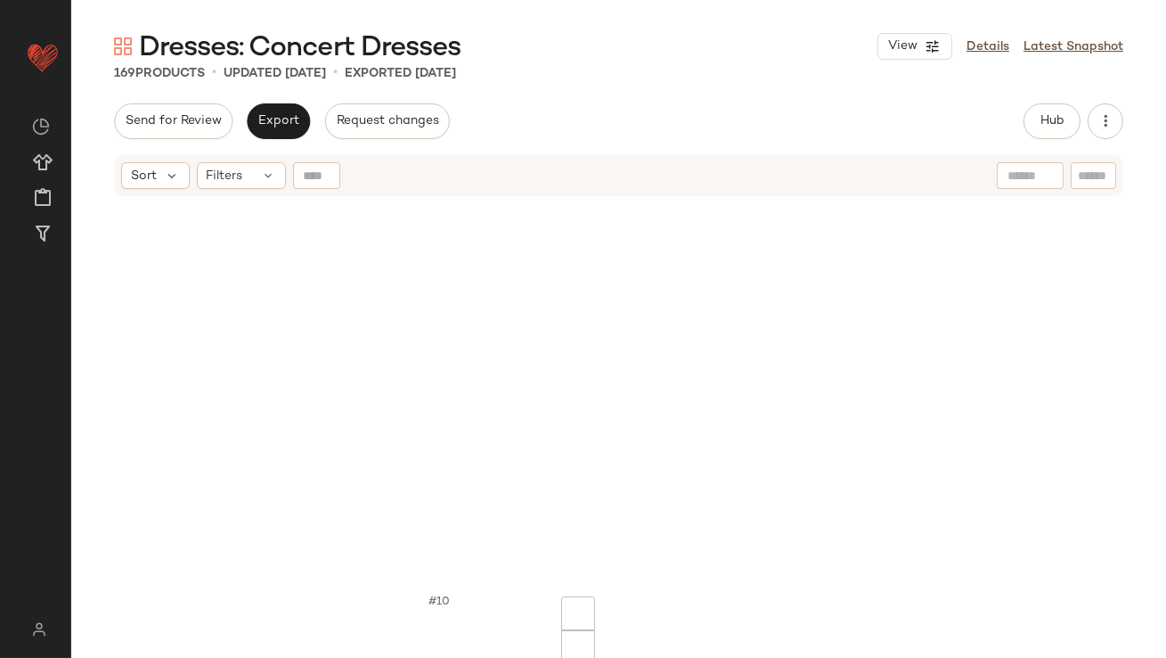
scroll to position [0, 0]
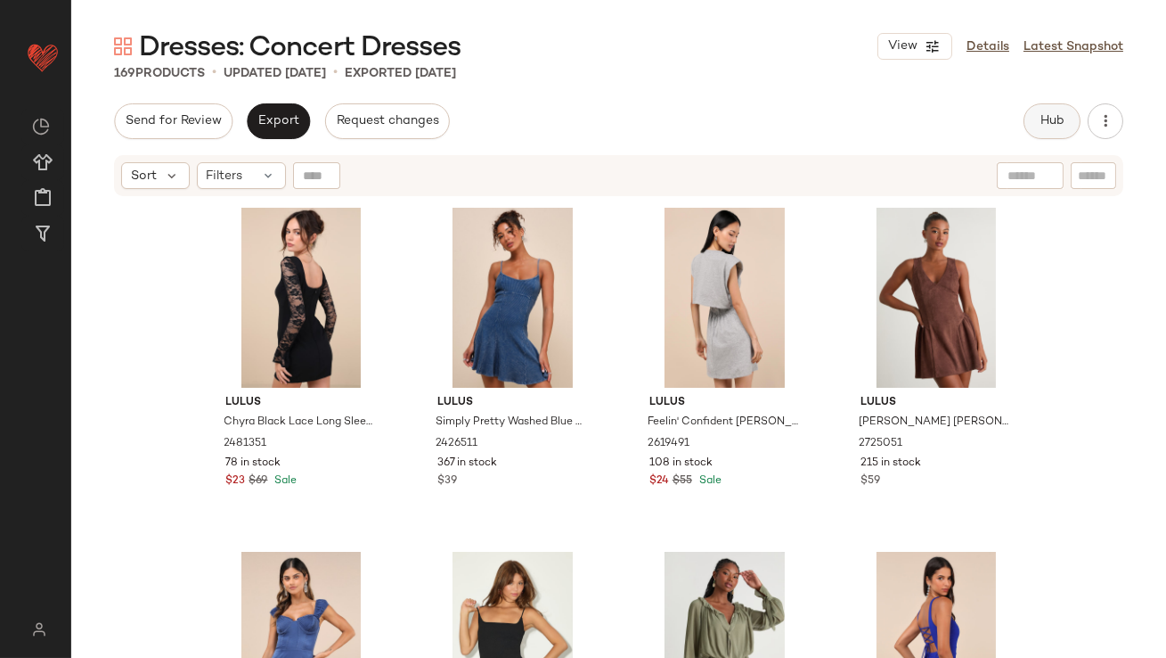
click at [1047, 127] on span "Hub" at bounding box center [1052, 121] width 25 height 14
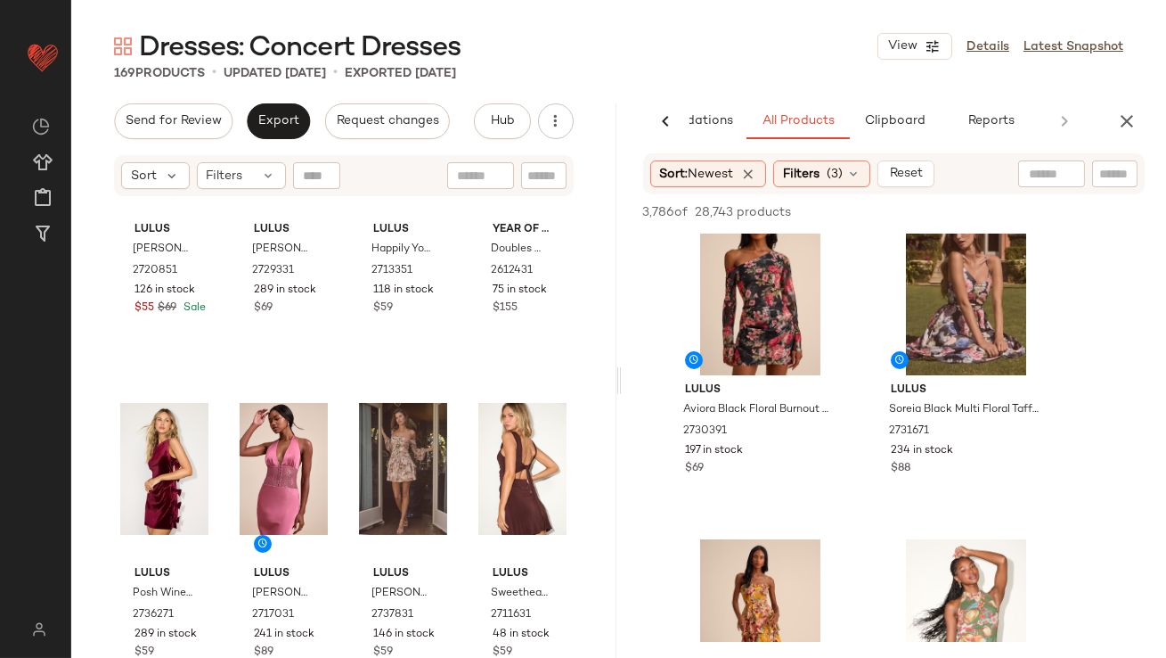
scroll to position [4824, 0]
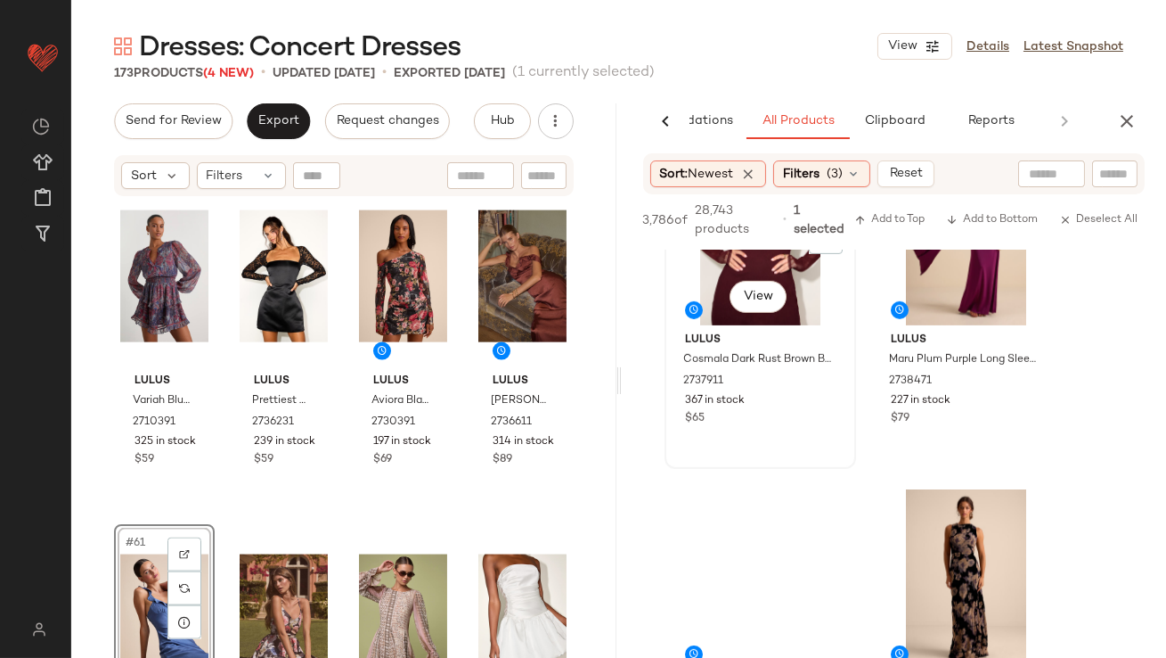
scroll to position [1854, 0]
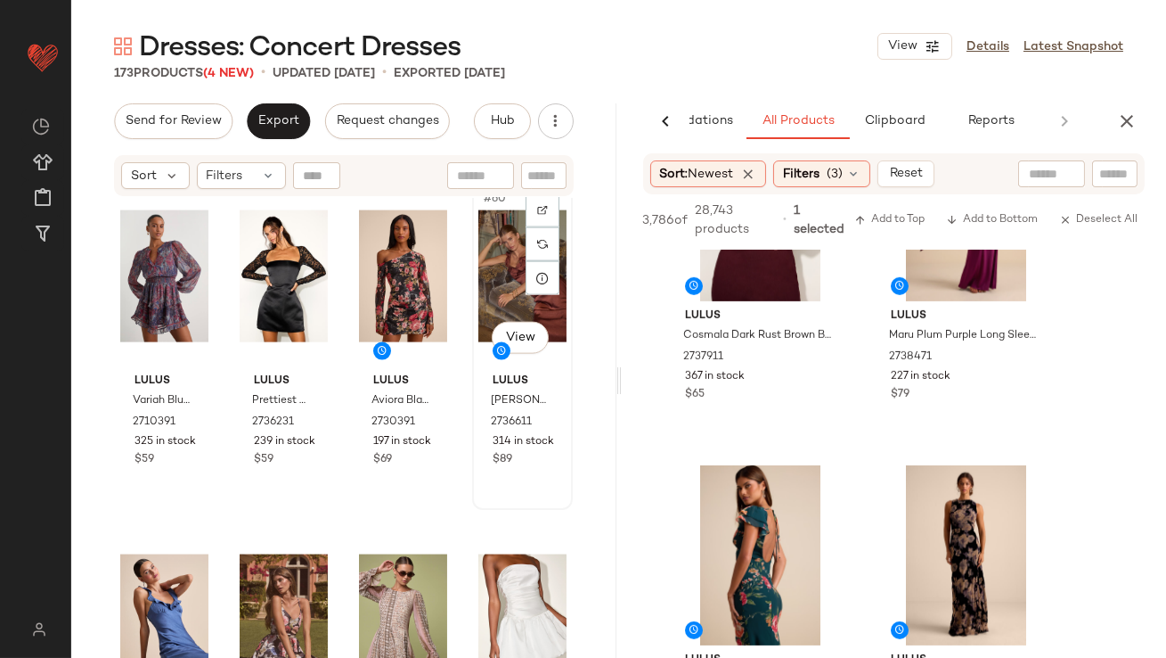
click at [481, 300] on div "#60 View" at bounding box center [523, 276] width 88 height 180
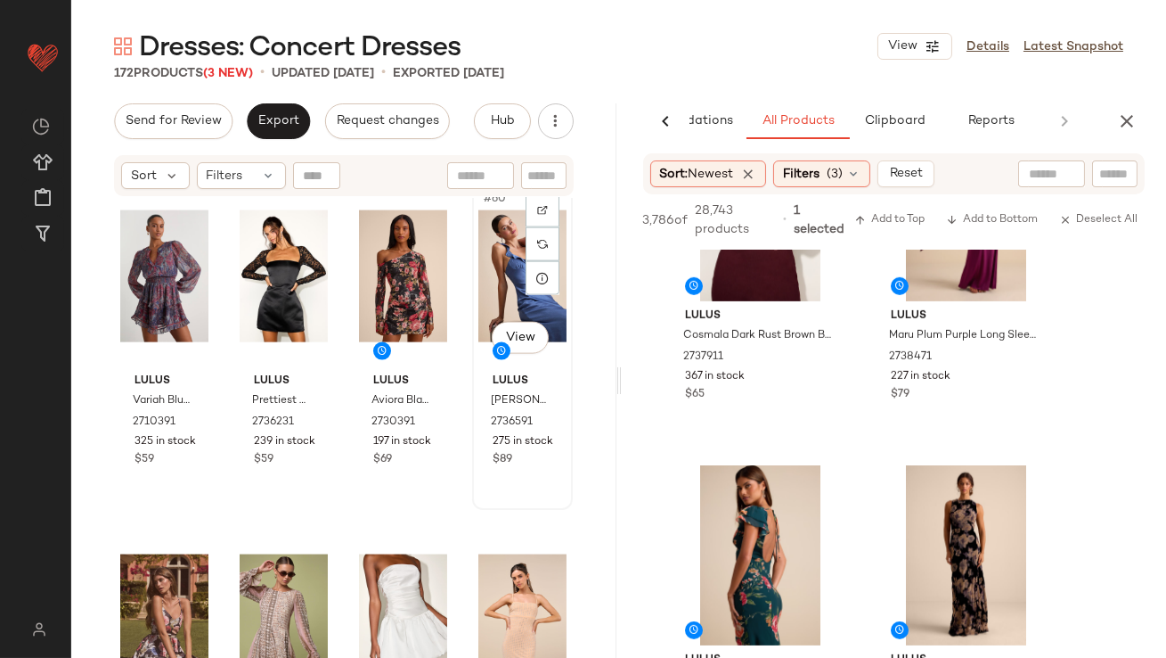
click at [487, 299] on div "#60 View" at bounding box center [523, 276] width 88 height 180
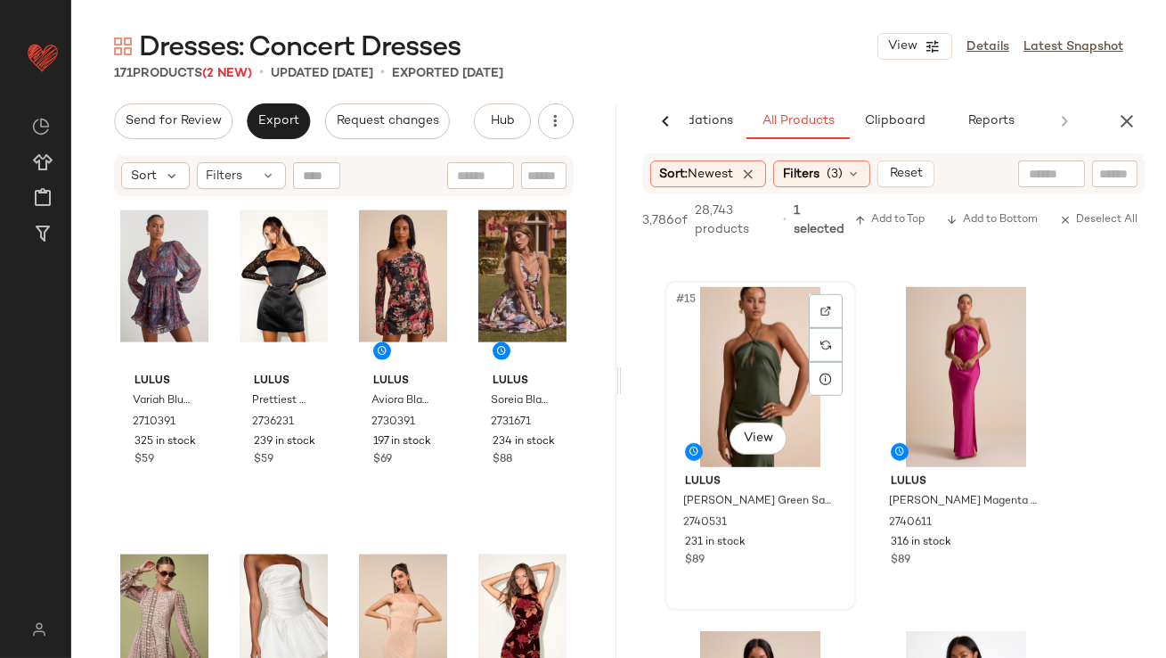
scroll to position [2669, 0]
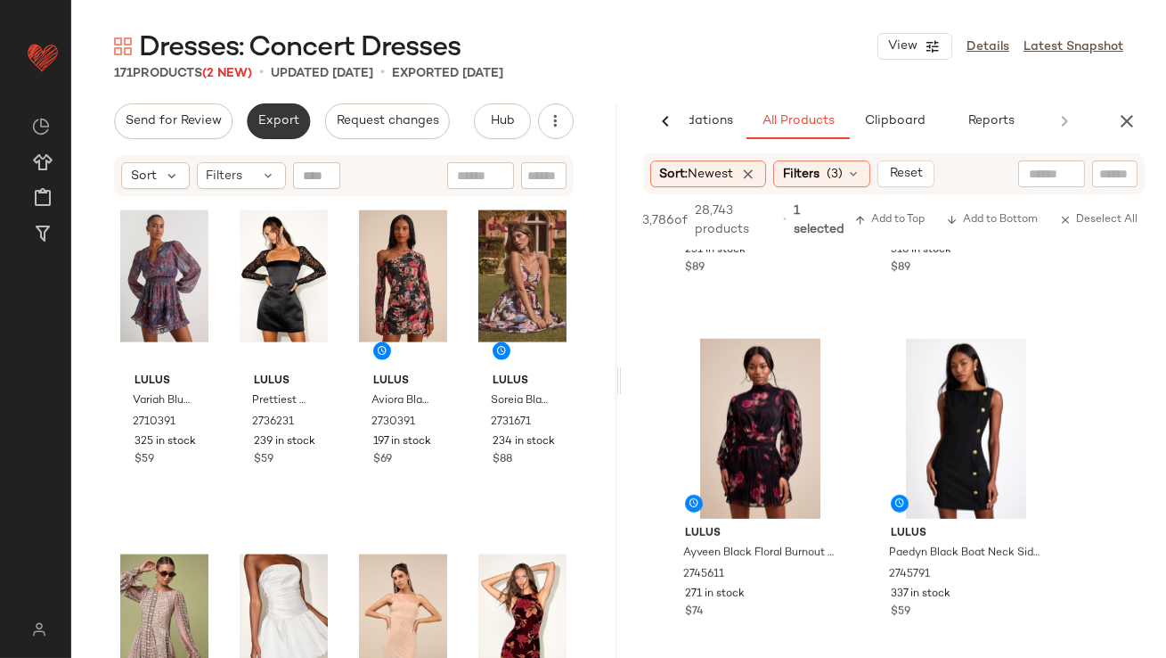
click at [298, 127] on button "Export" at bounding box center [278, 121] width 63 height 36
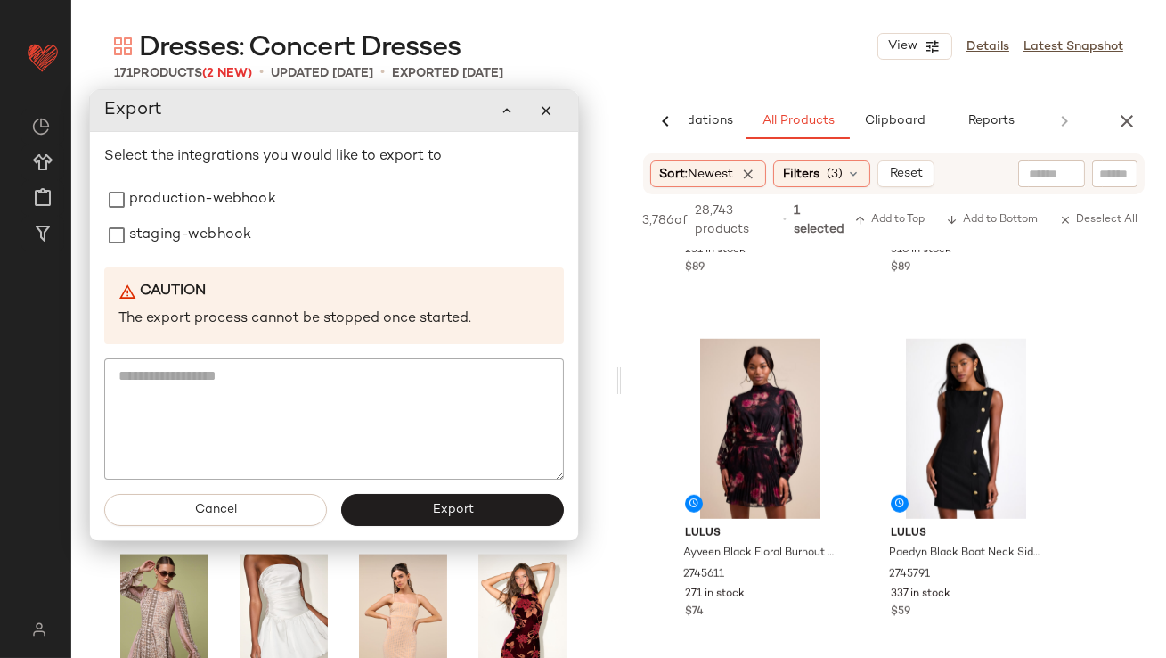
click at [544, 106] on icon "button" at bounding box center [546, 110] width 16 height 16
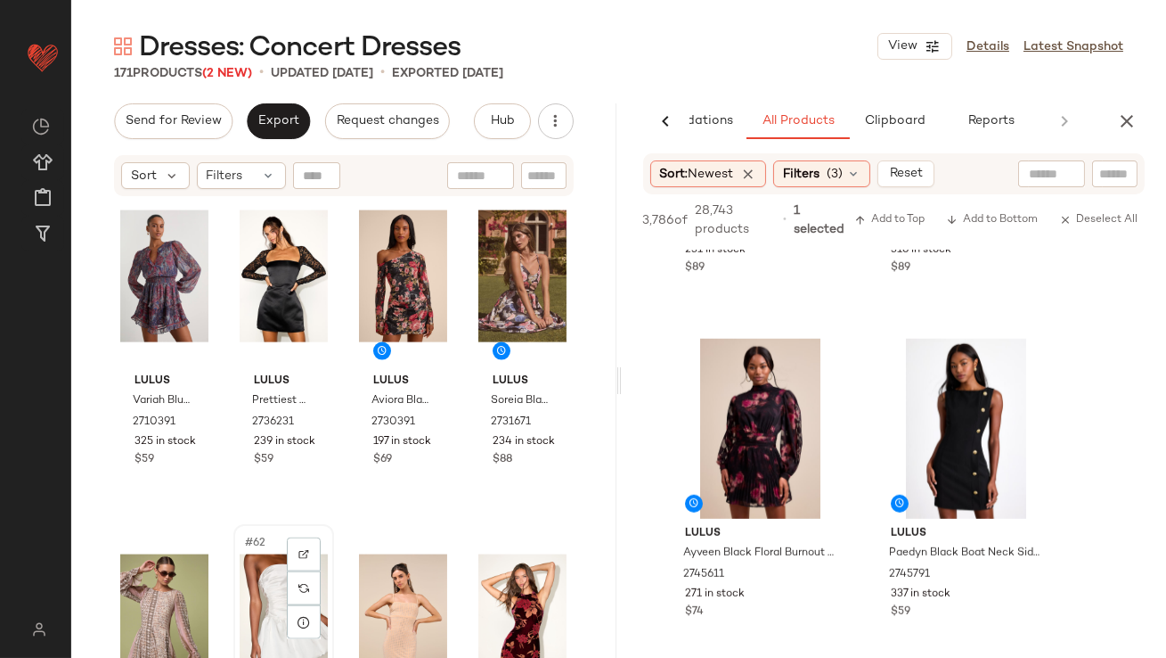
scroll to position [4852, 0]
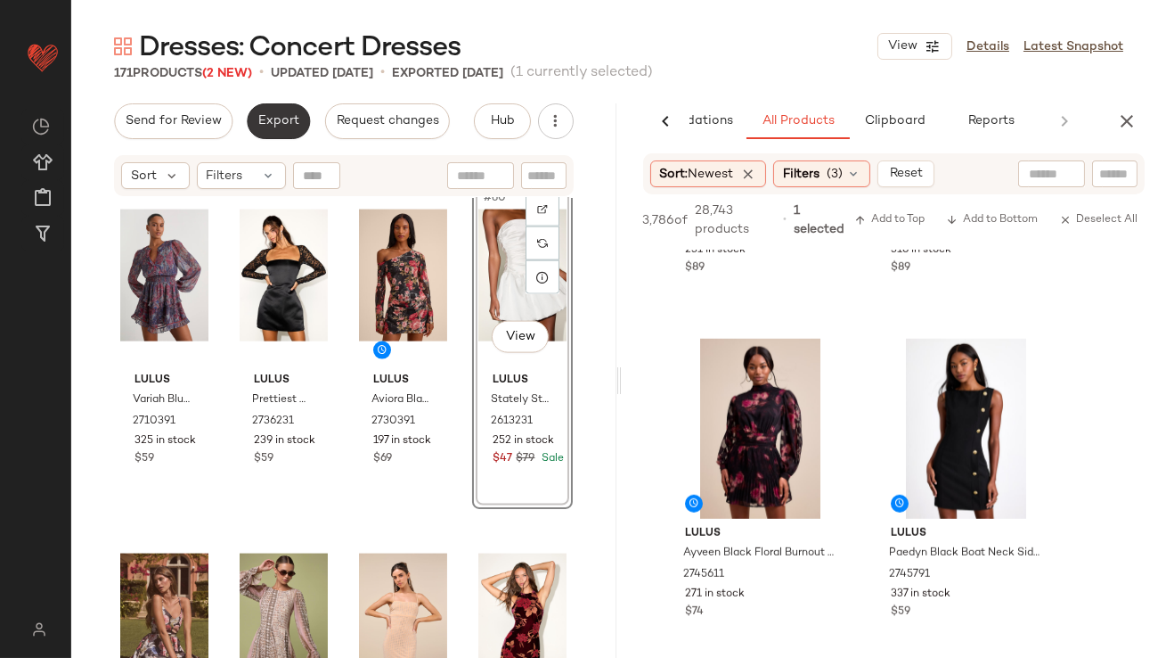
click at [254, 127] on button "Export" at bounding box center [278, 121] width 63 height 36
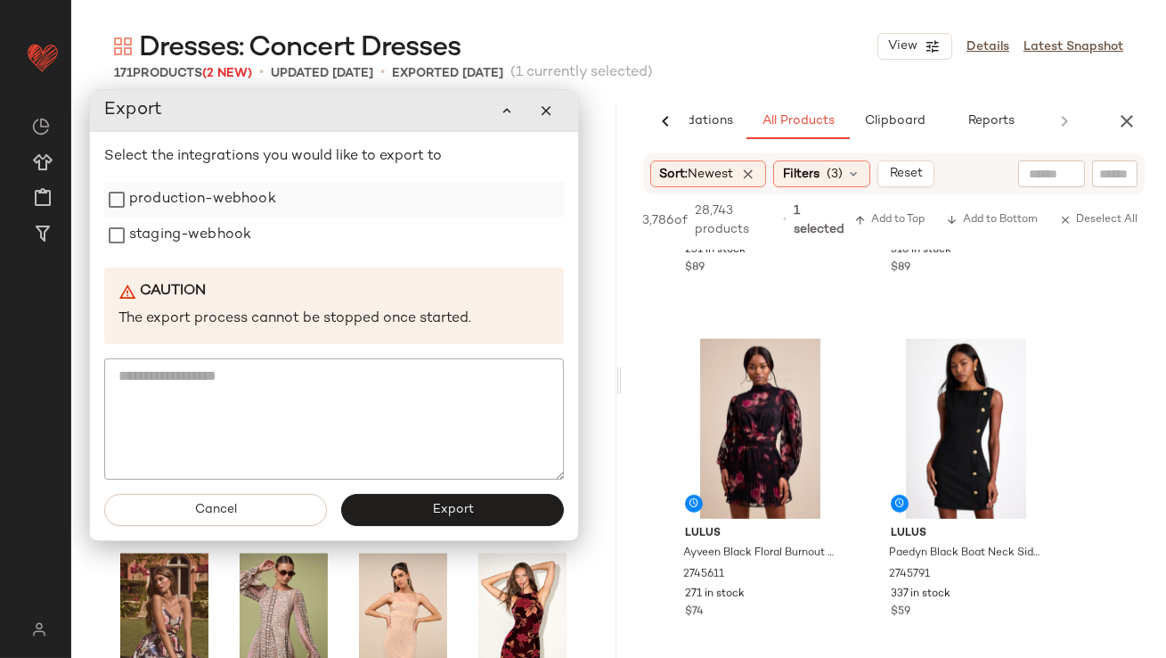
click at [235, 210] on label "production-webhook" at bounding box center [202, 200] width 147 height 36
click at [233, 232] on label "staging-webhook" at bounding box center [190, 235] width 122 height 36
click at [382, 510] on button "Export" at bounding box center [452, 510] width 223 height 32
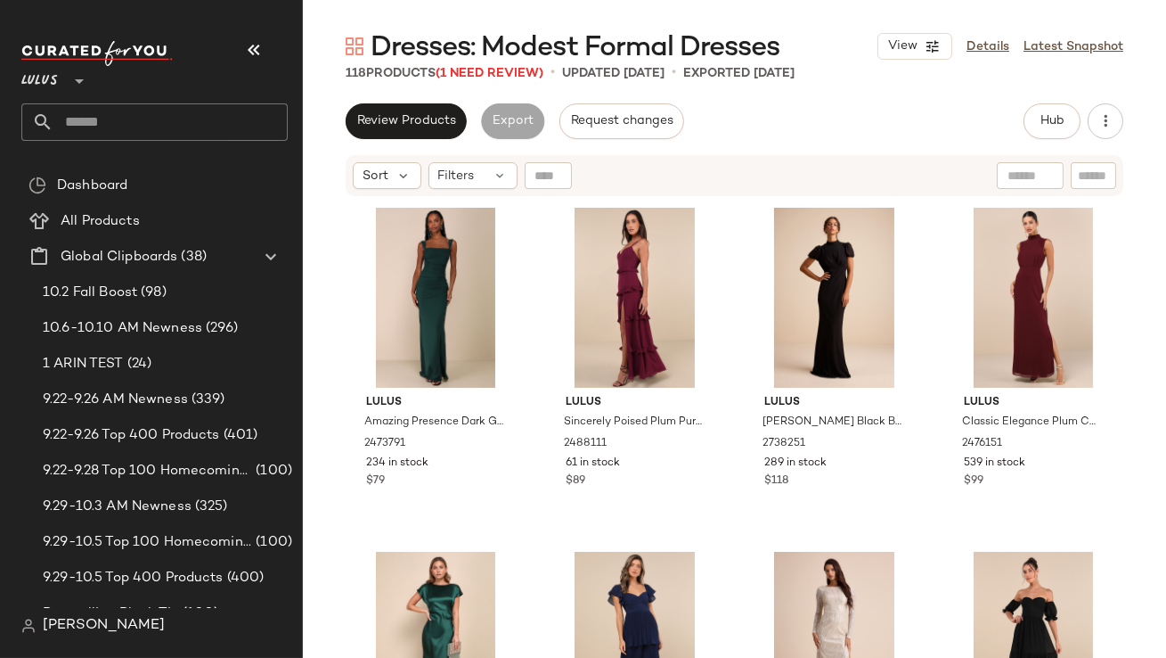
click at [266, 70] on div "Lulus **" at bounding box center [154, 70] width 266 height 45
click at [261, 57] on icon "button" at bounding box center [253, 49] width 21 height 21
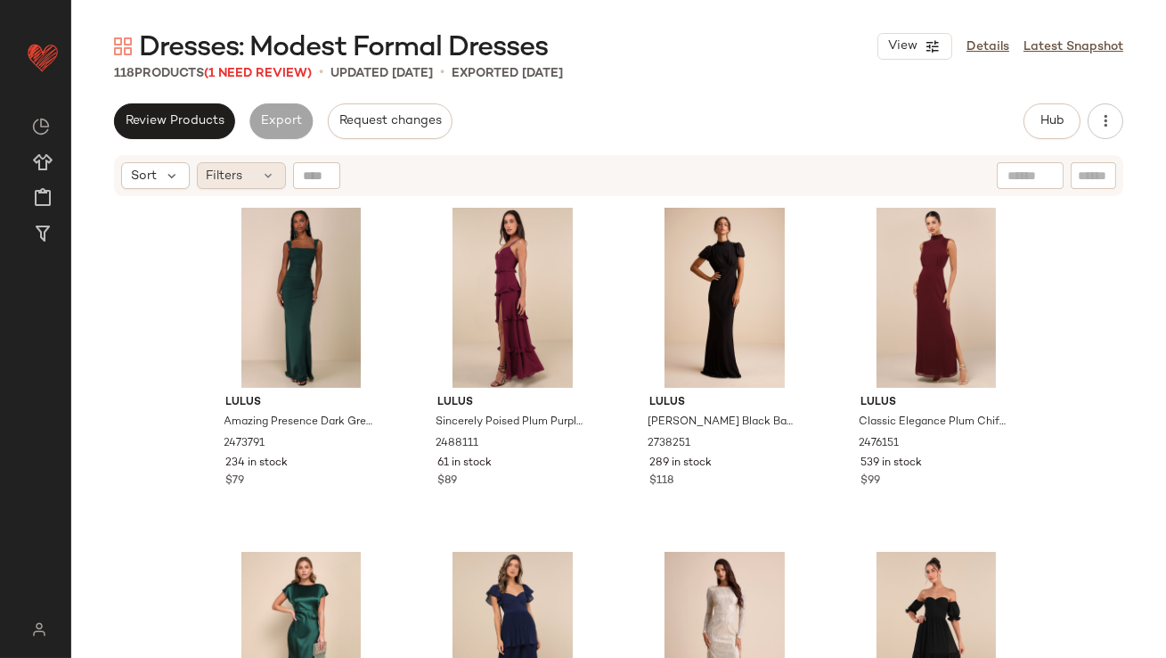
click at [263, 173] on icon at bounding box center [269, 175] width 14 height 14
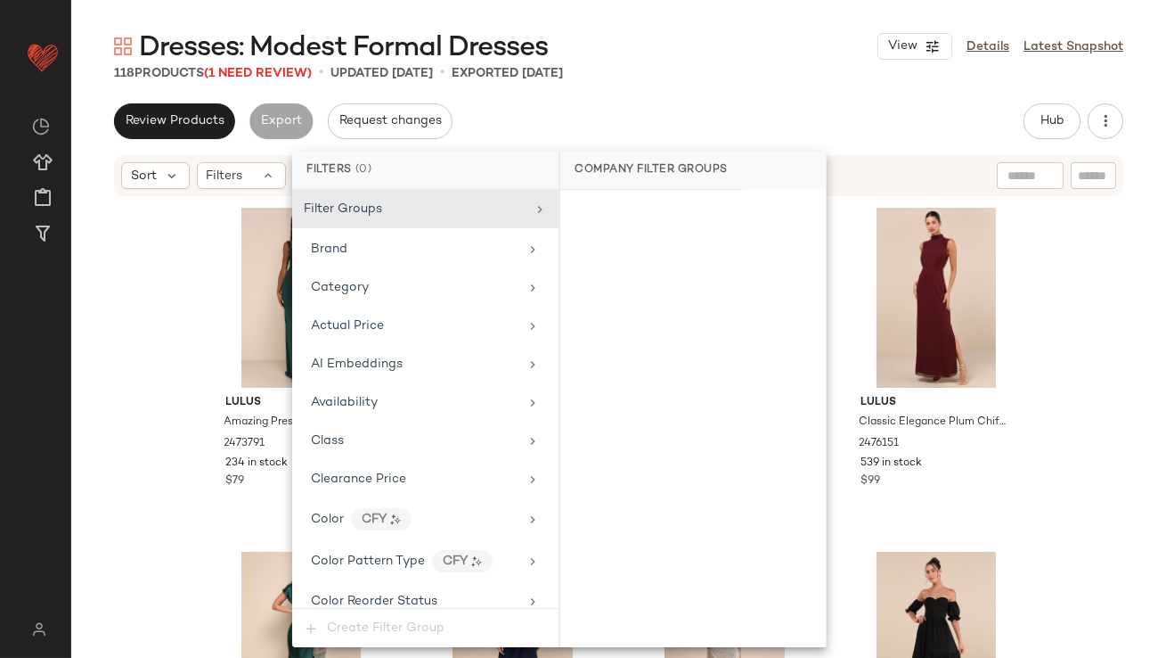
scroll to position [1362, 0]
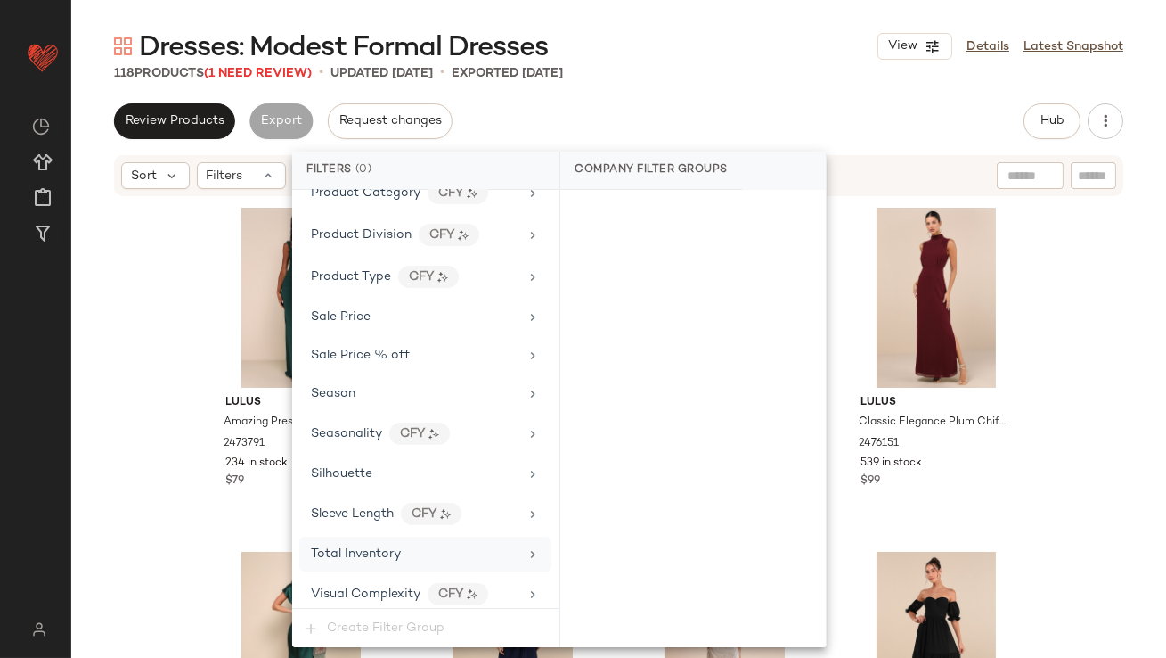
click at [324, 536] on div "Total Inventory" at bounding box center [425, 553] width 252 height 35
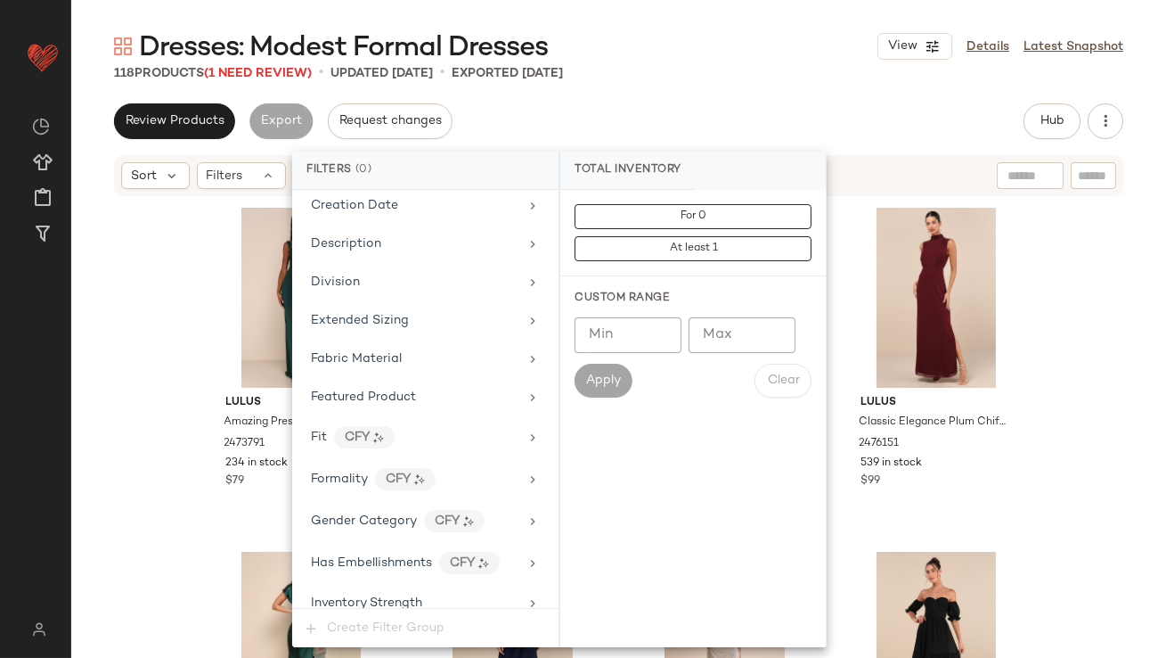
scroll to position [0, 0]
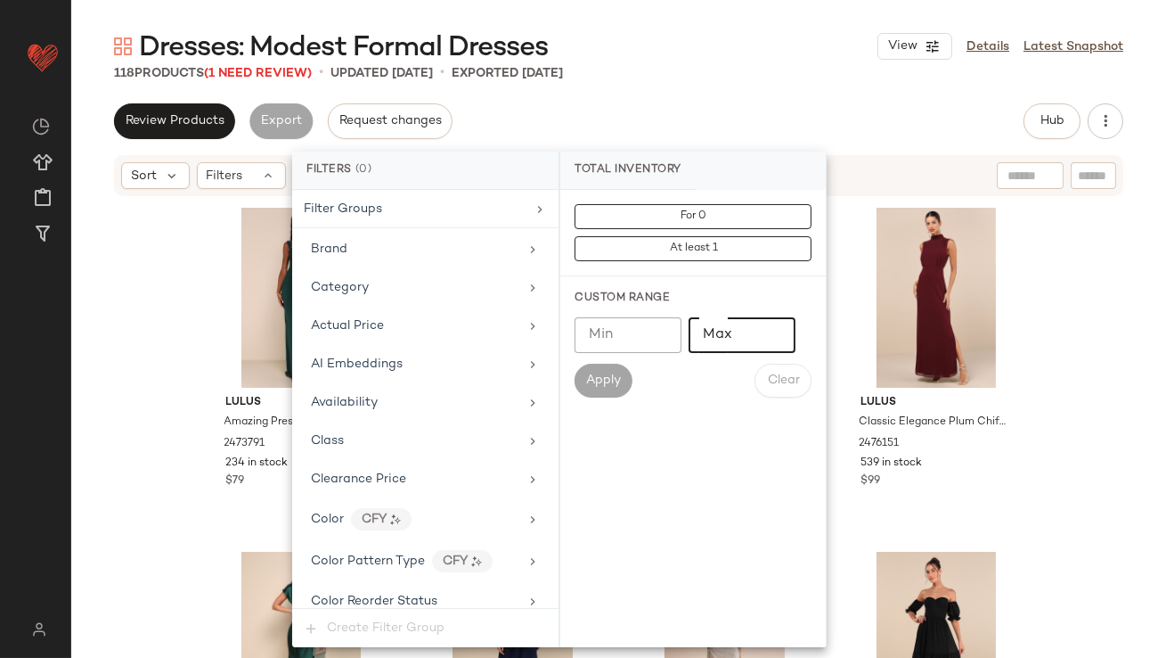
click at [759, 341] on input "Max" at bounding box center [742, 335] width 107 height 36
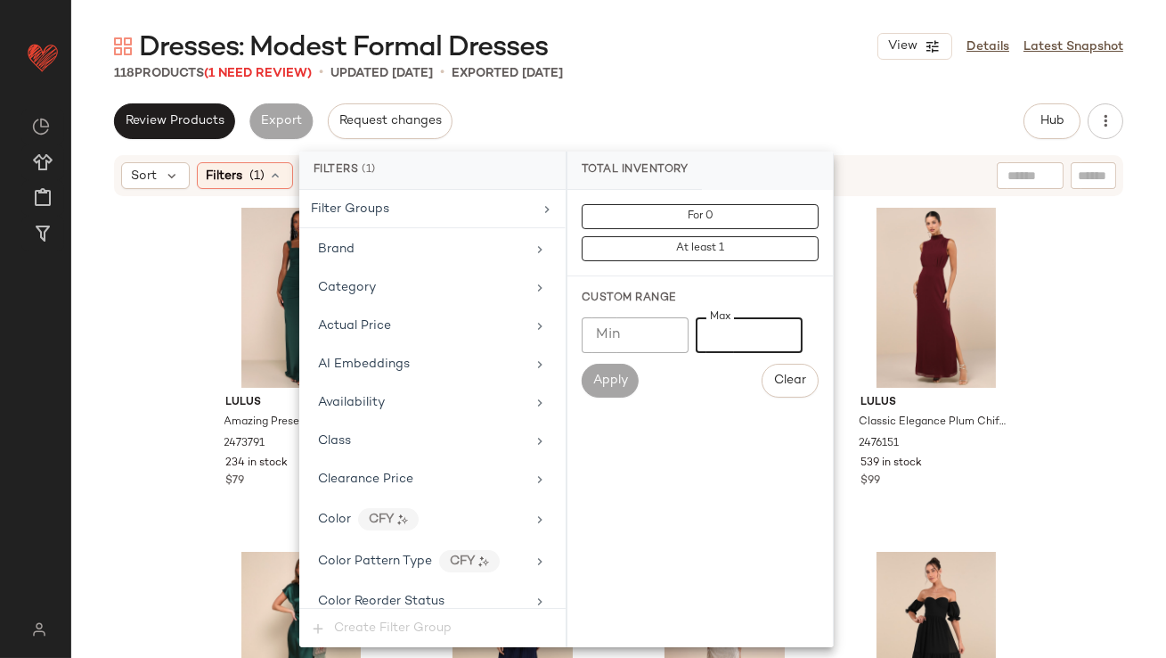
type input "**"
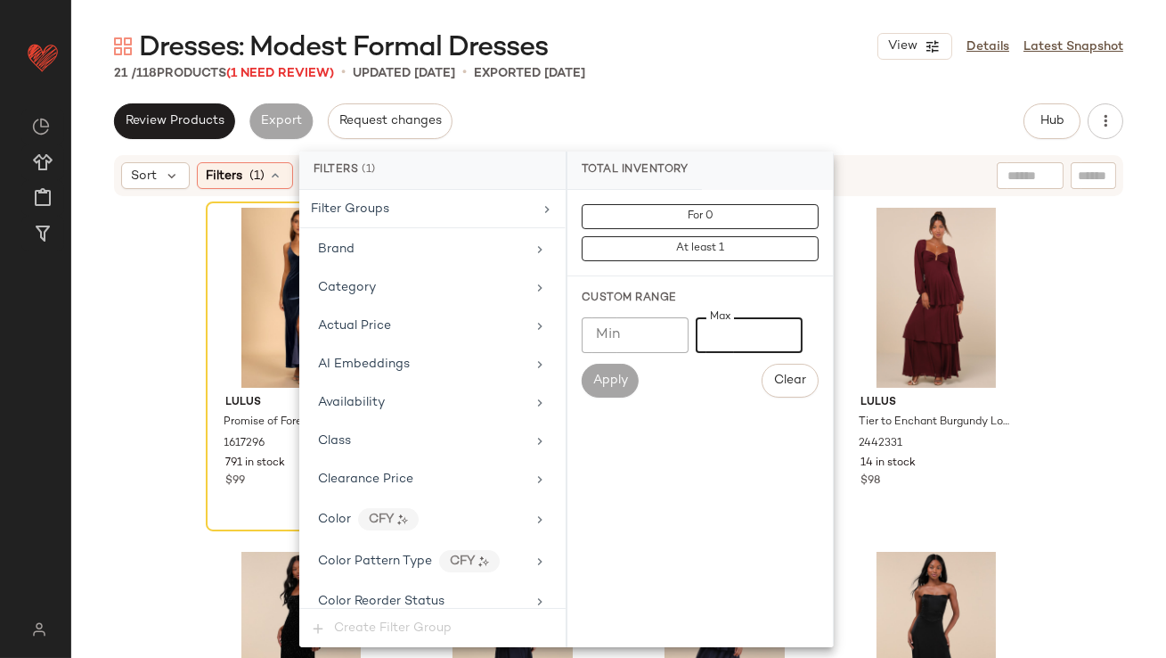
click at [118, 266] on div "Lulus Promise of Forever Navy Blue Velvet Column Maxi Dress 1617296 791 in stoc…" at bounding box center [618, 450] width 1095 height 504
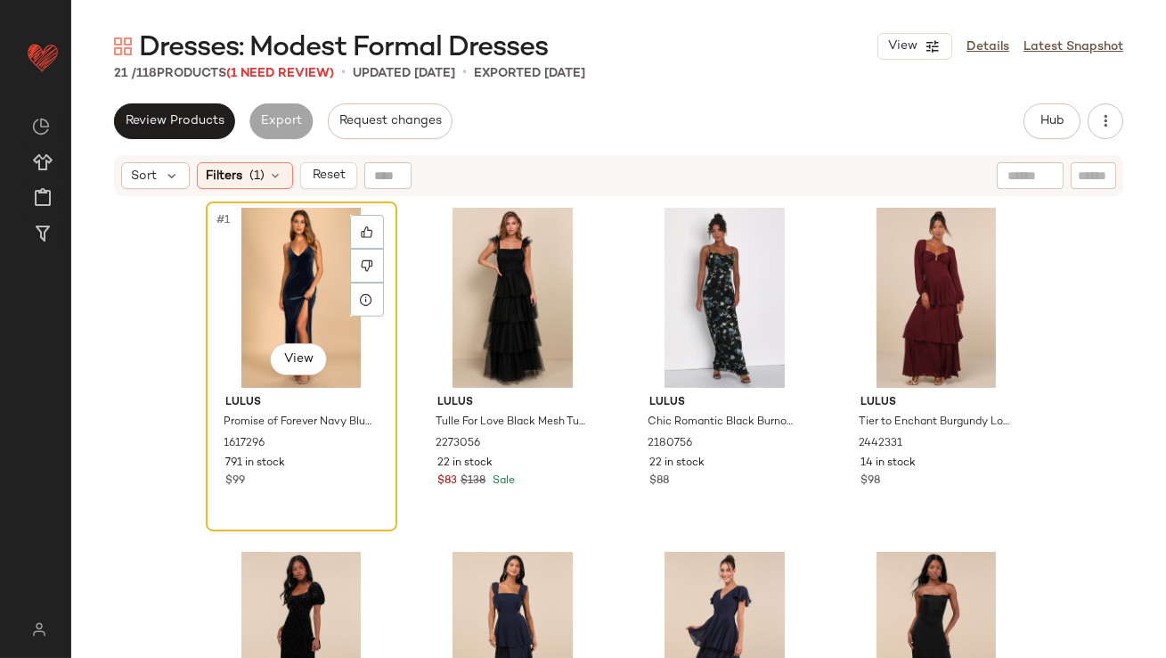
click at [219, 266] on div "#1 View" at bounding box center [301, 298] width 179 height 180
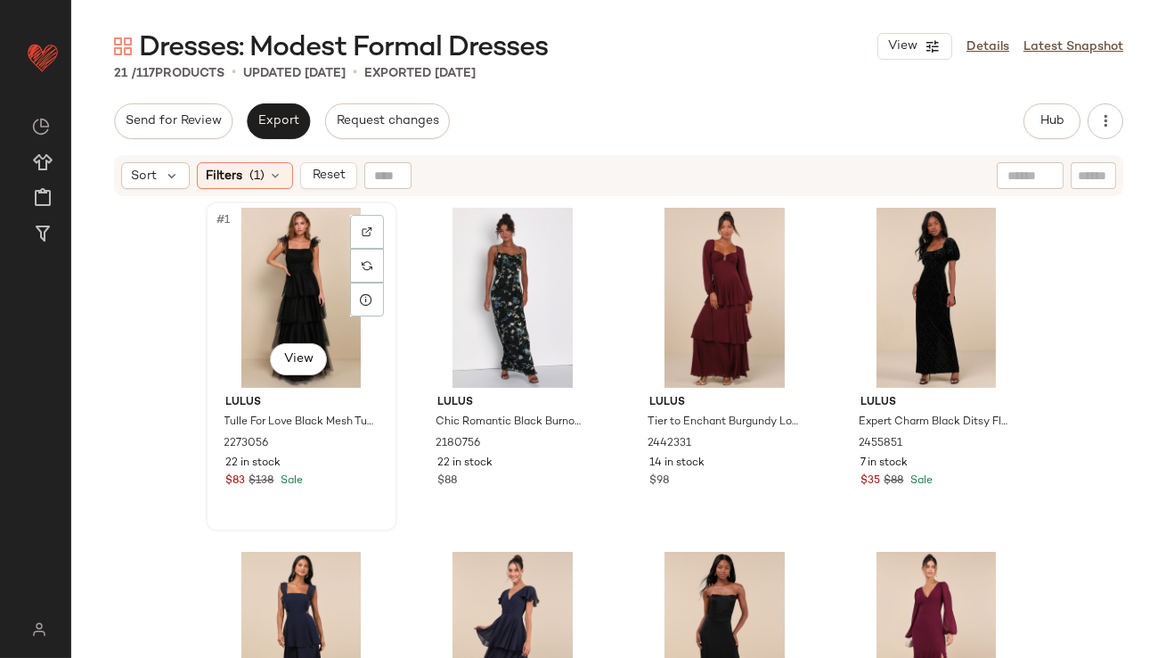
click at [274, 290] on div "#1 View" at bounding box center [301, 298] width 179 height 180
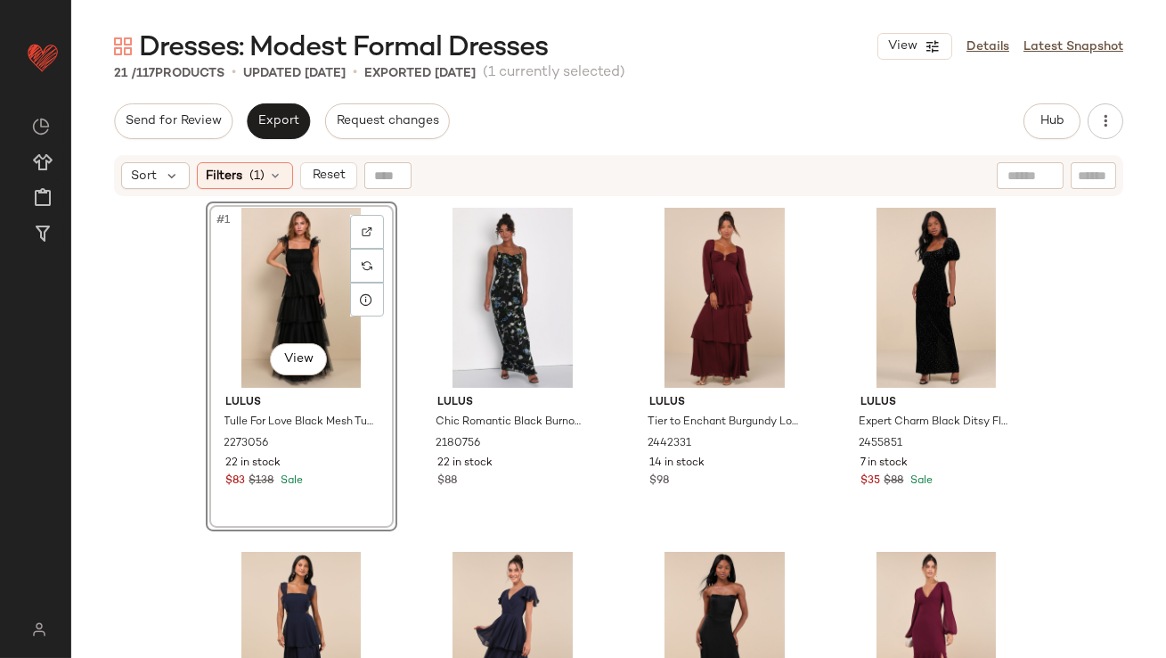
scroll to position [1218, 0]
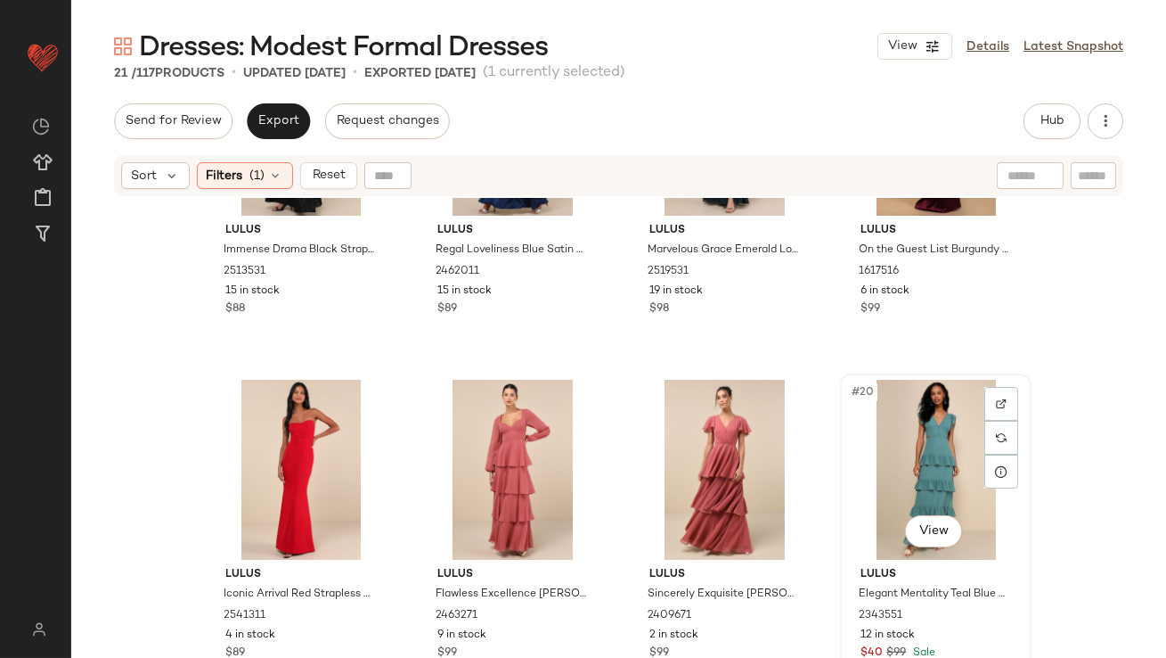
click at [871, 409] on div "#20 View" at bounding box center [936, 470] width 179 height 180
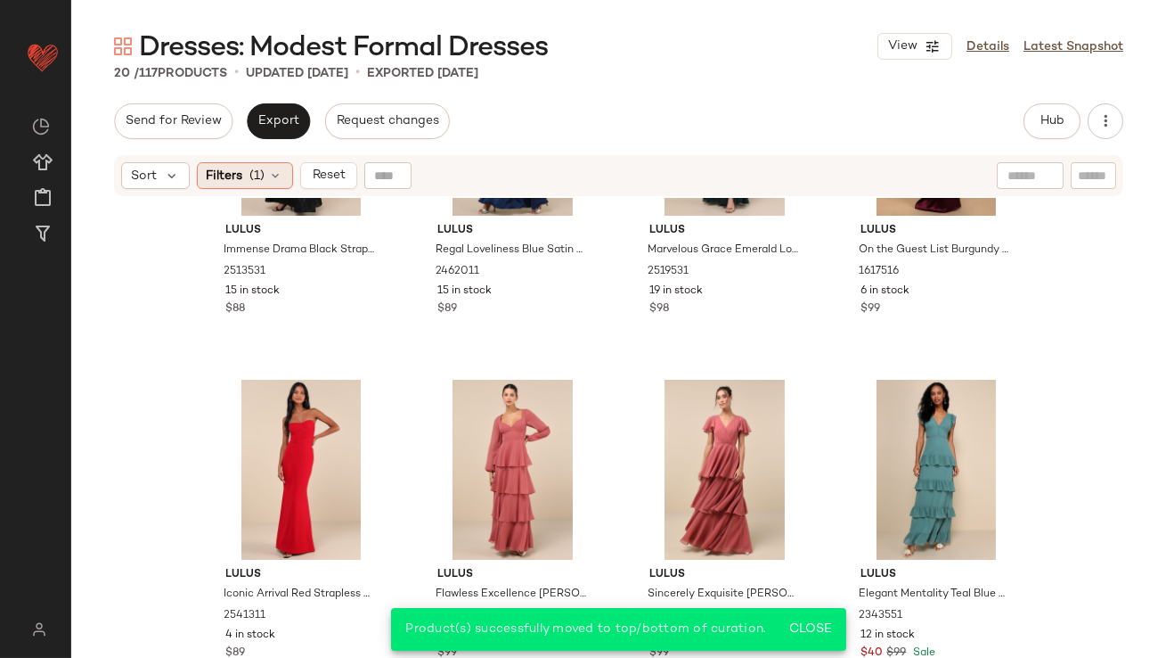
click at [219, 172] on span "Filters" at bounding box center [225, 176] width 37 height 19
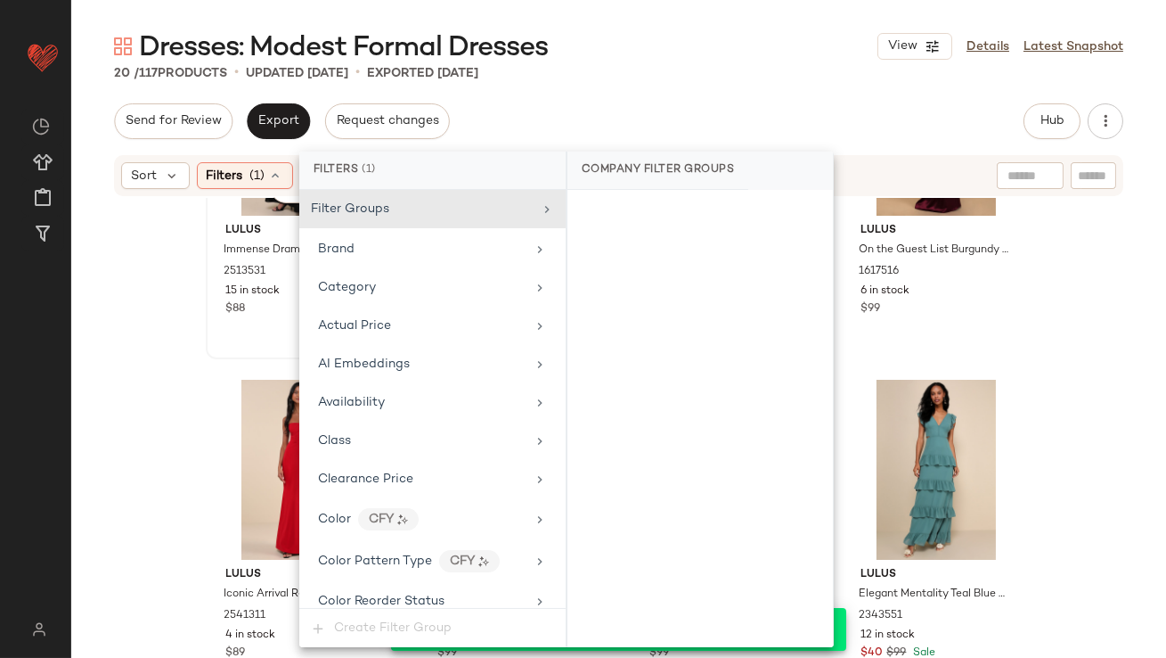
scroll to position [1378, 0]
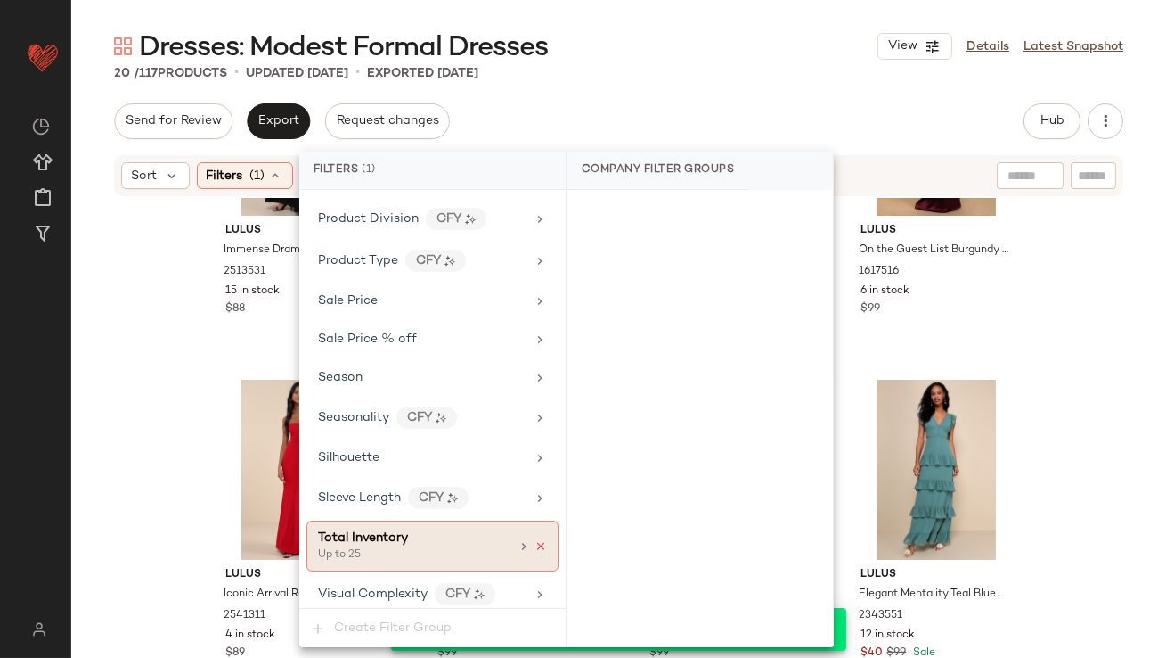
click at [536, 540] on icon at bounding box center [541, 546] width 12 height 12
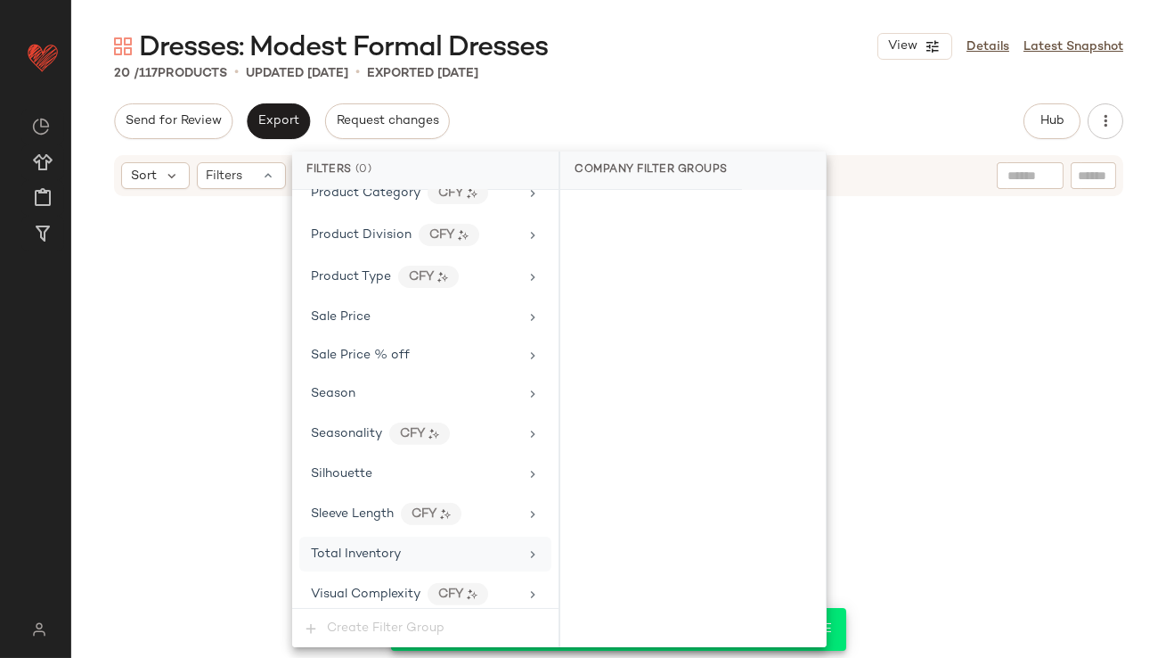
click at [750, 130] on div "Send for Review Export Request changes Hub Send for Review External Review Inte…" at bounding box center [619, 121] width 1010 height 36
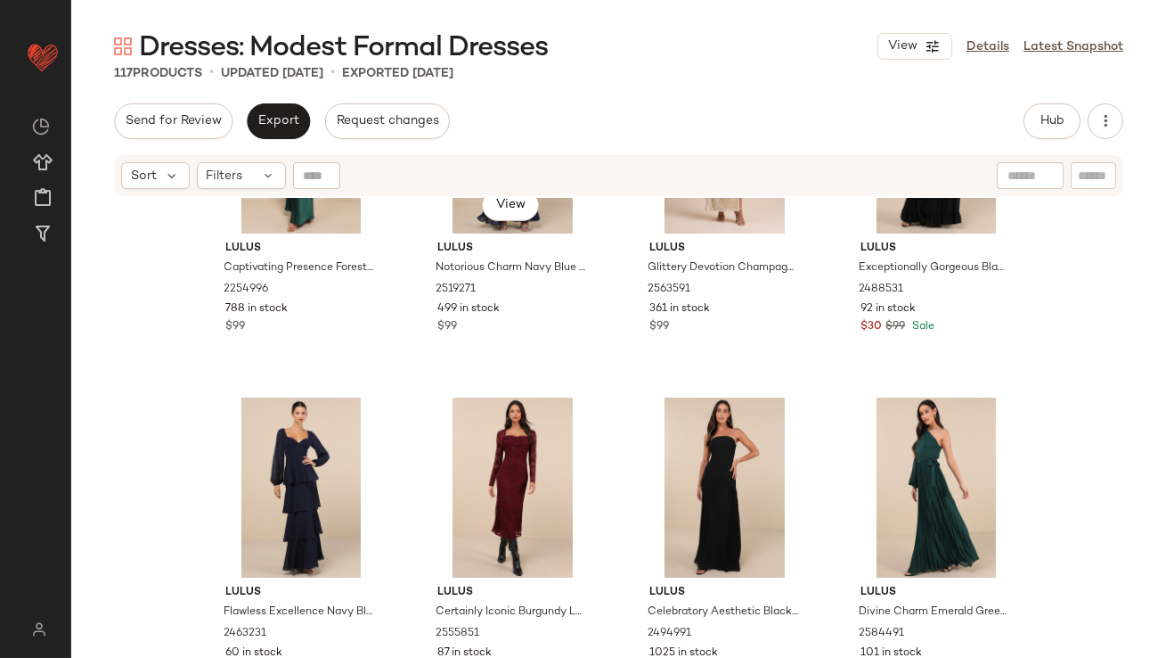
scroll to position [0, 0]
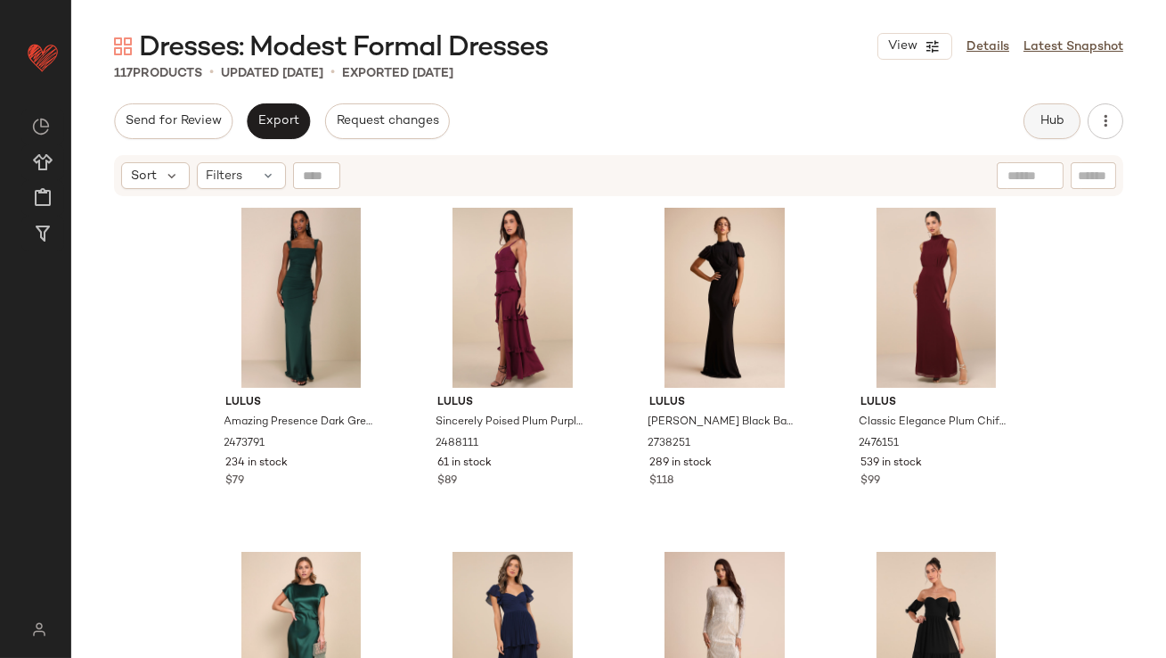
click at [1063, 107] on button "Hub" at bounding box center [1052, 121] width 57 height 36
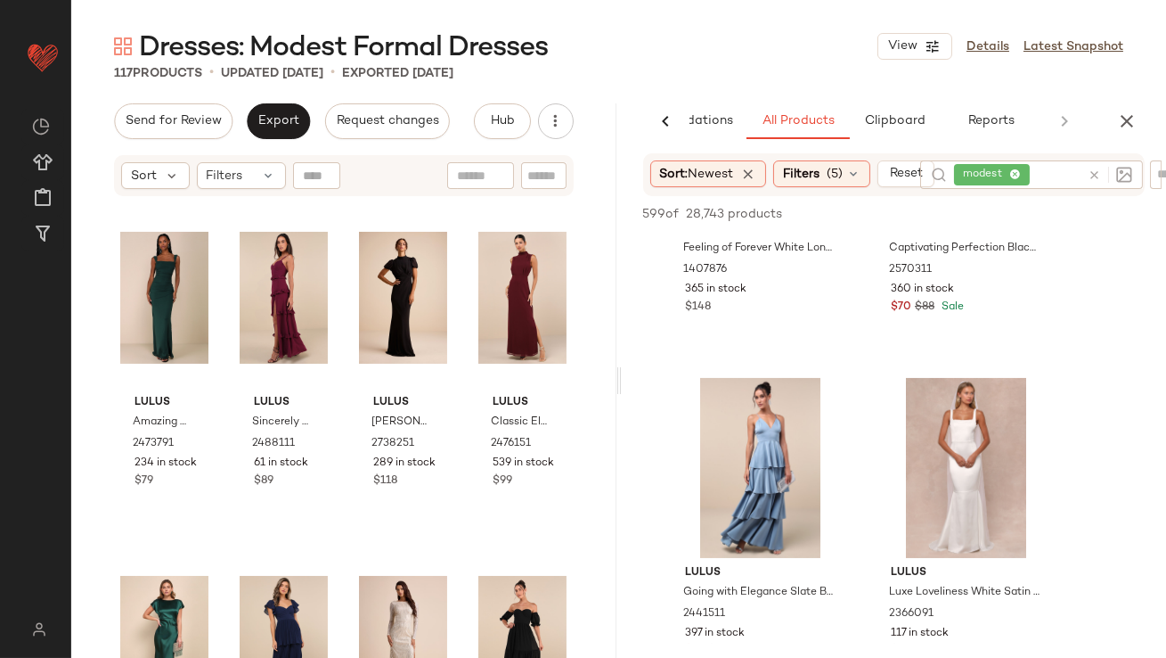
scroll to position [667, 0]
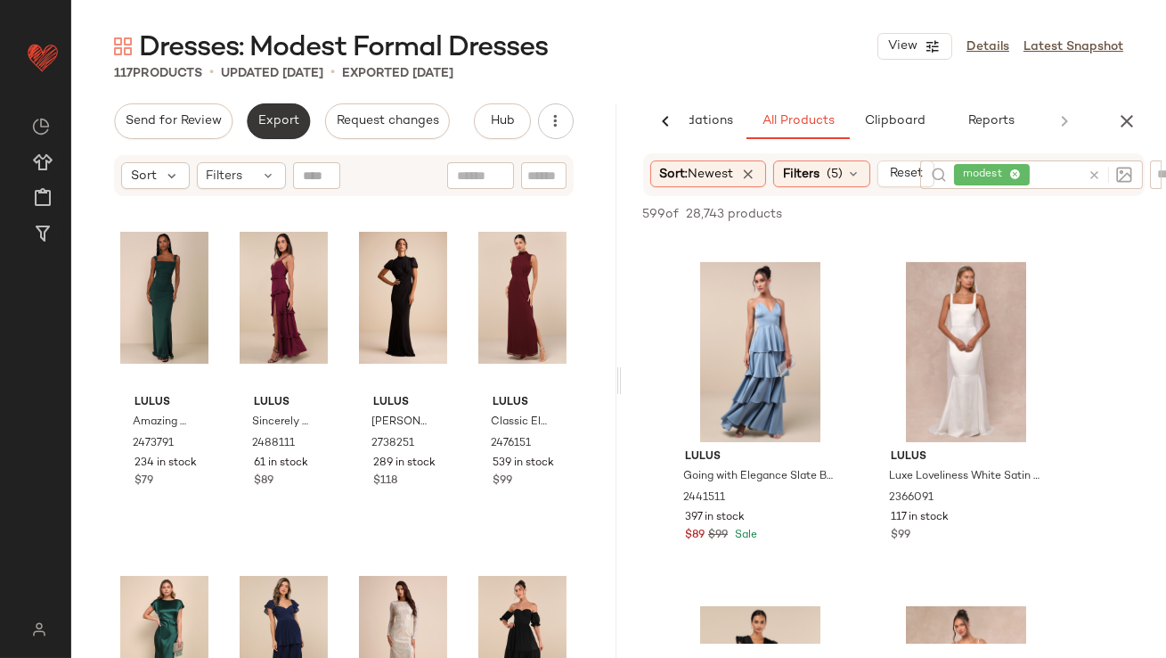
click at [272, 127] on span "Export" at bounding box center [279, 121] width 42 height 14
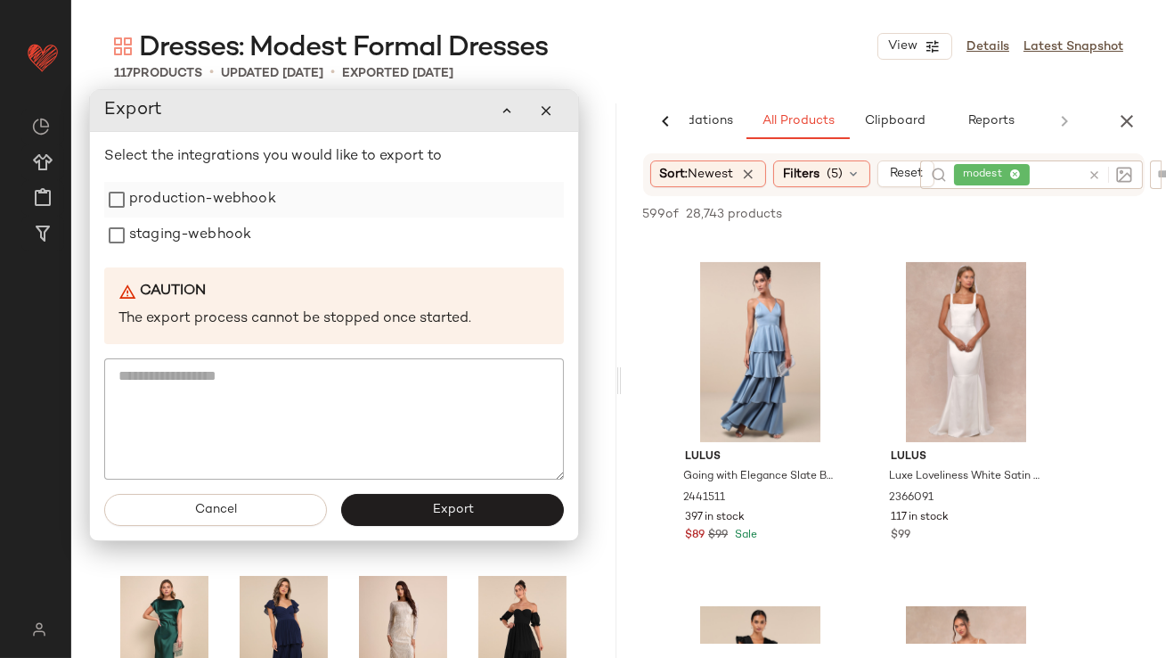
click at [256, 198] on label "production-webhook" at bounding box center [202, 200] width 147 height 36
click at [243, 249] on label "staging-webhook" at bounding box center [190, 235] width 122 height 36
click at [388, 516] on button "Export" at bounding box center [452, 510] width 223 height 32
